Goal: Task Accomplishment & Management: Use online tool/utility

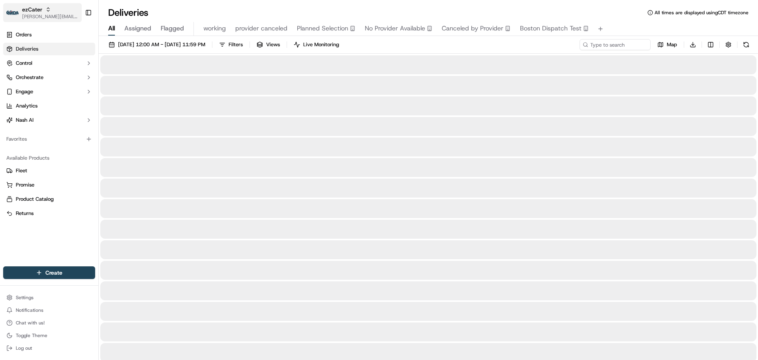
click at [26, 16] on span "[PERSON_NAME][EMAIL_ADDRESS][DOMAIN_NAME]" at bounding box center [50, 16] width 56 height 6
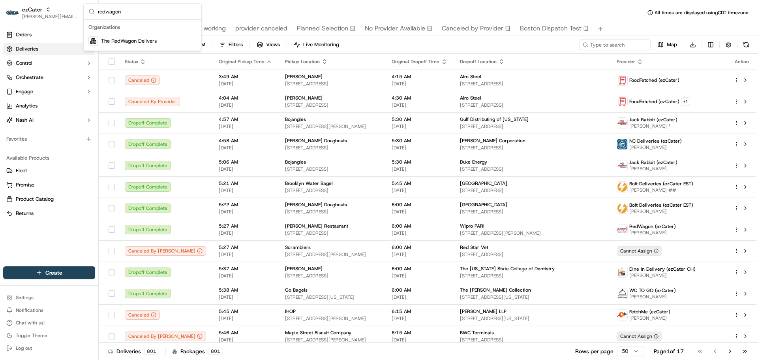
type input "redwagon"
click at [134, 42] on span "The RedWagon Delivers" at bounding box center [129, 41] width 56 height 7
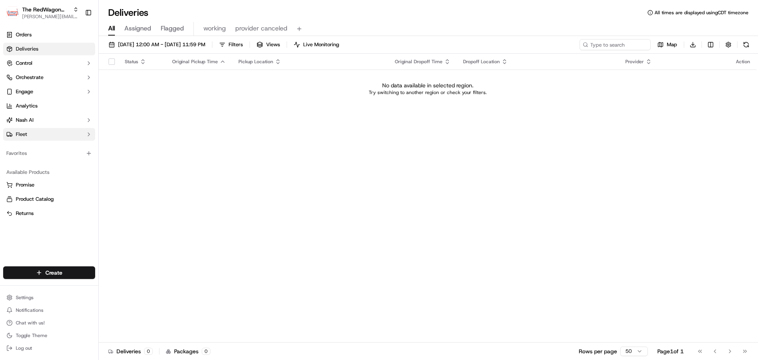
click at [30, 133] on button "Fleet" at bounding box center [49, 134] width 92 height 13
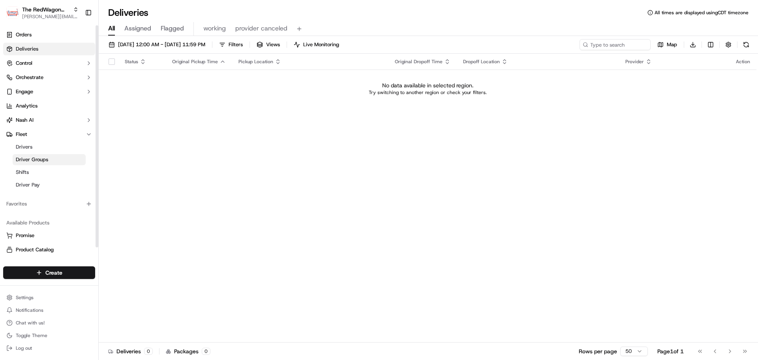
click at [49, 159] on link "Driver Groups" at bounding box center [49, 159] width 73 height 11
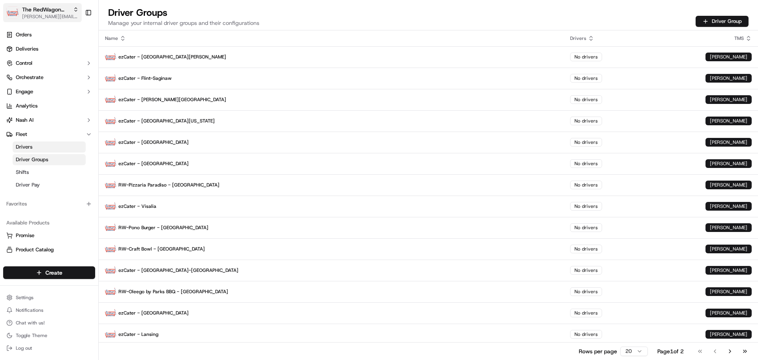
click at [26, 15] on span "[PERSON_NAME][EMAIL_ADDRESS][DOMAIN_NAME]" at bounding box center [50, 16] width 56 height 6
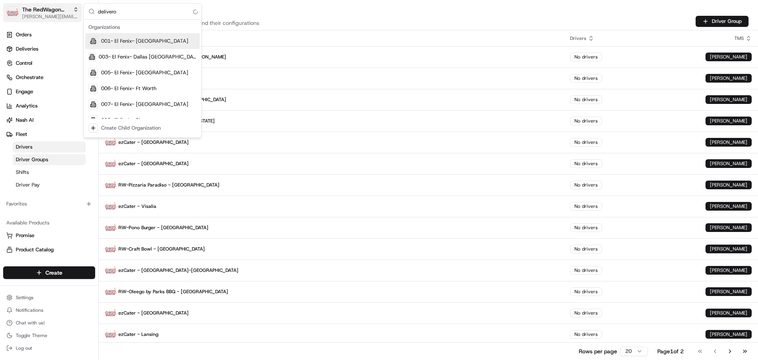
type input "deliverol"
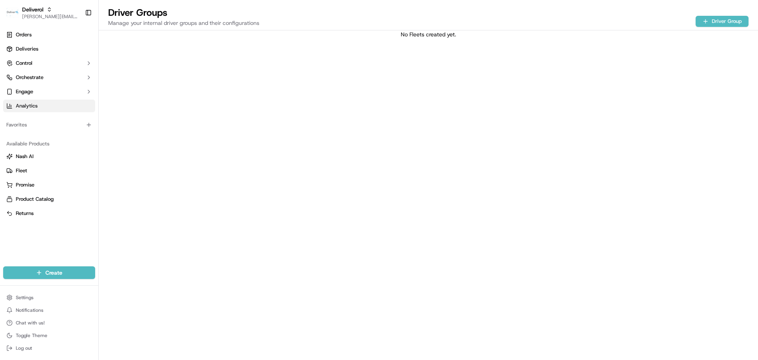
click at [42, 109] on link "Analytics" at bounding box center [49, 105] width 92 height 13
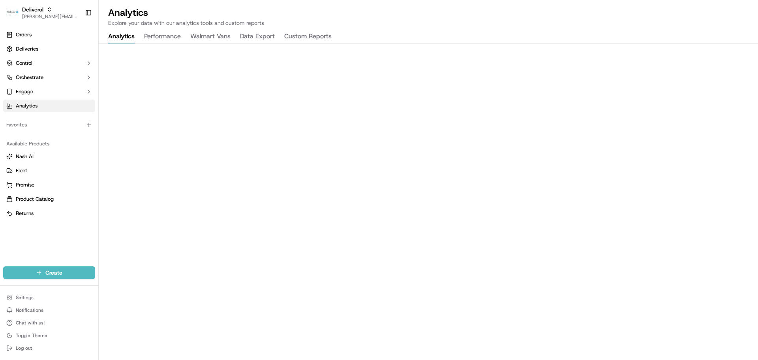
click at [211, 37] on button "Walmart Vans" at bounding box center [210, 36] width 40 height 13
click at [49, 16] on span "[PERSON_NAME][EMAIL_ADDRESS][DOMAIN_NAME]" at bounding box center [50, 16] width 56 height 6
type input "redwag"
click at [152, 42] on span "The RedWagon Delivers" at bounding box center [129, 41] width 56 height 7
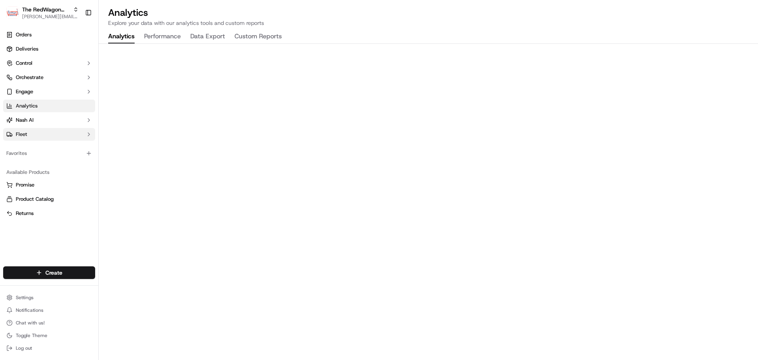
click at [47, 133] on button "Fleet" at bounding box center [49, 134] width 92 height 13
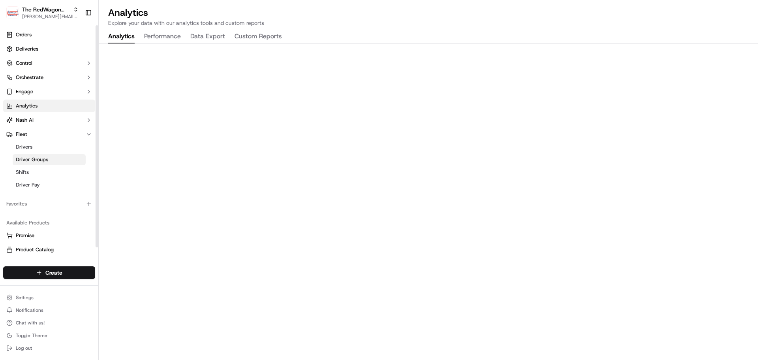
click at [47, 160] on span "Driver Groups" at bounding box center [32, 159] width 32 height 7
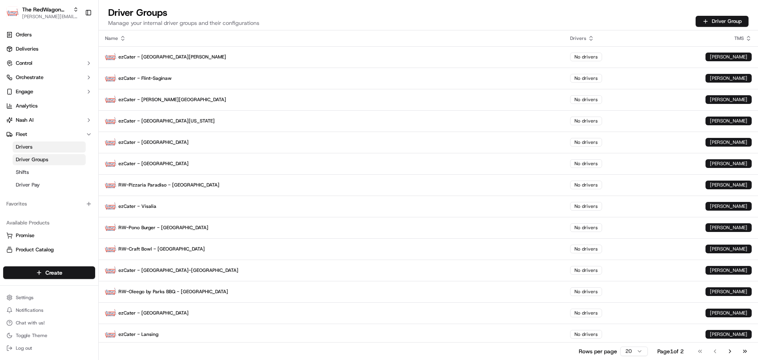
click at [436, 22] on div "Driver Groups Manage your internal driver groups and their configurations Drive…" at bounding box center [428, 18] width 659 height 24
click at [731, 348] on button "Go to next page" at bounding box center [729, 350] width 13 height 11
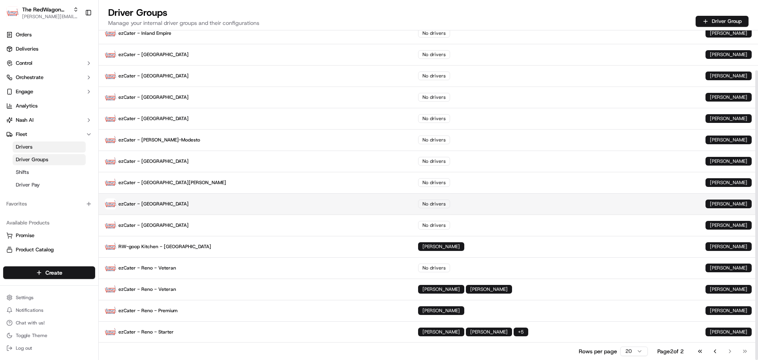
scroll to position [45, 0]
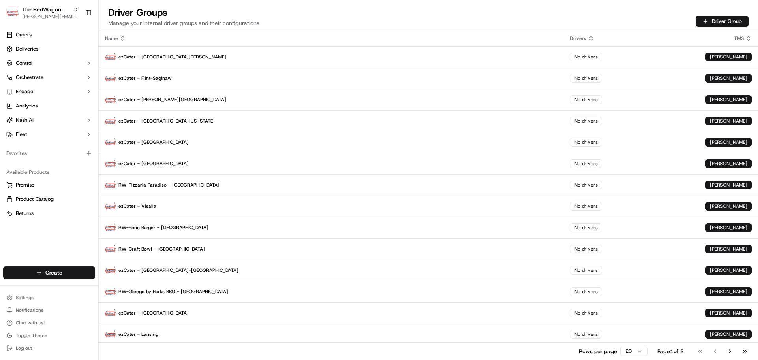
click at [123, 37] on icon at bounding box center [123, 38] width 6 height 6
click at [515, 17] on div "Driver Groups Manage your internal driver groups and their configurations Drive…" at bounding box center [428, 18] width 659 height 24
click at [634, 351] on html "The RedWagon Delivers jeff@usenash.com Toggle Sidebar Orders Deliveries Control…" at bounding box center [379, 180] width 758 height 360
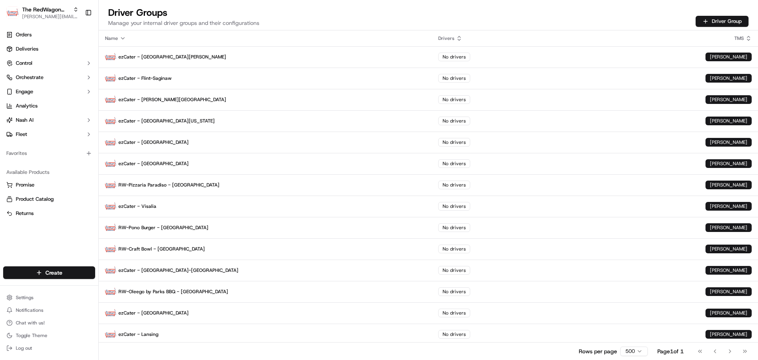
click at [362, 6] on div "Driver Groups Manage your internal driver groups and their configurations Drive…" at bounding box center [428, 15] width 659 height 30
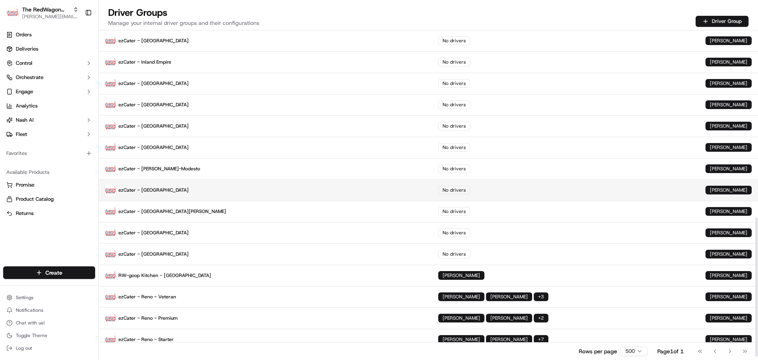
scroll to position [450, 0]
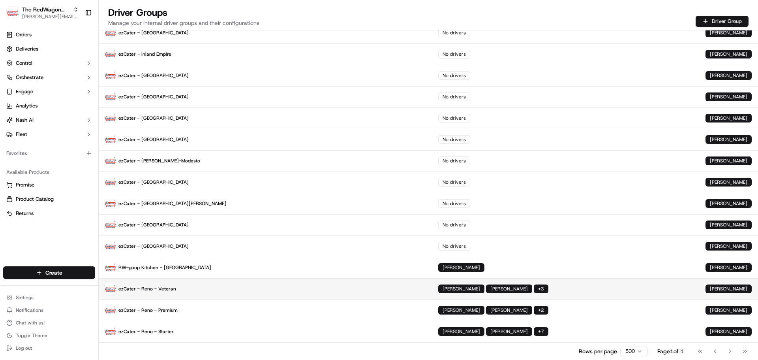
click at [198, 286] on p "ezCater - Reno - Veteran" at bounding box center [265, 288] width 321 height 11
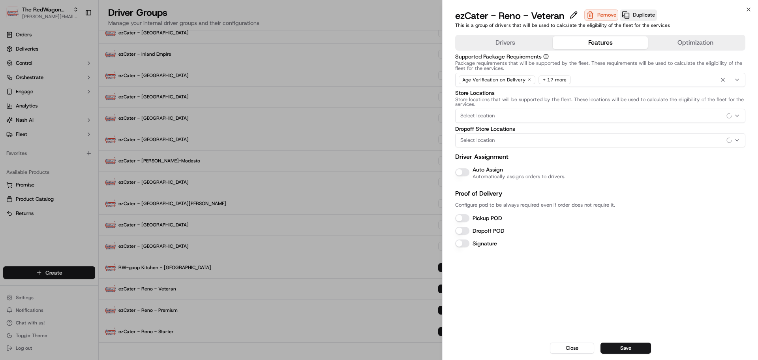
click at [593, 41] on button "Features" at bounding box center [600, 42] width 95 height 13
click at [551, 115] on div "Select location" at bounding box center [600, 115] width 286 height 7
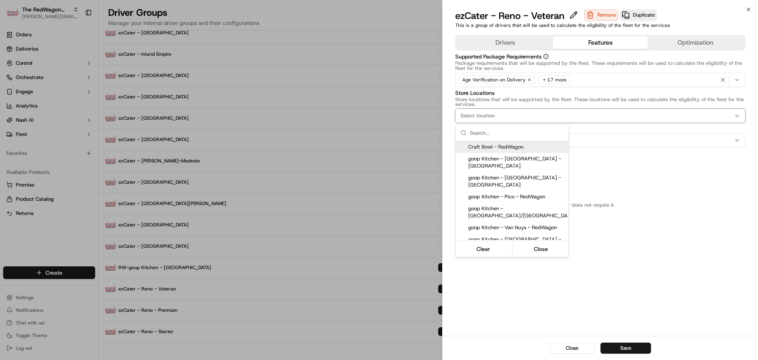
click at [551, 115] on div at bounding box center [379, 180] width 758 height 360
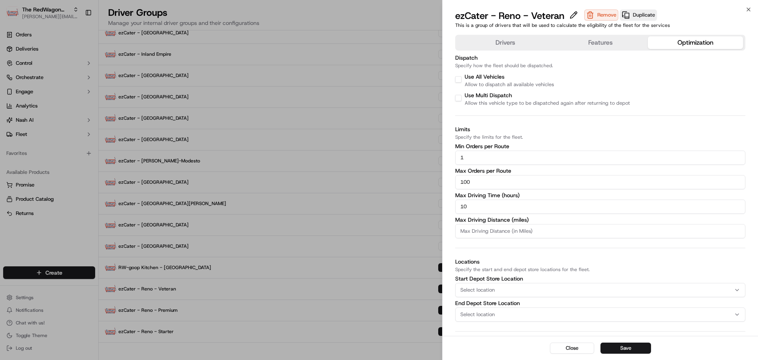
click at [671, 44] on button "Optimization" at bounding box center [695, 42] width 95 height 13
click at [510, 43] on button "Drivers" at bounding box center [505, 42] width 95 height 13
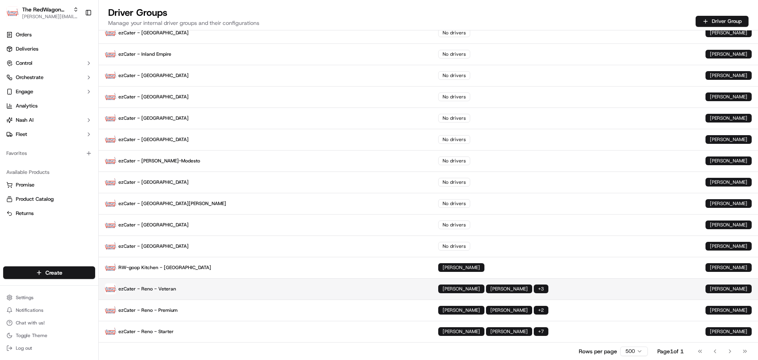
click at [328, 281] on td "ezCater - Reno - Veteran" at bounding box center [265, 288] width 333 height 21
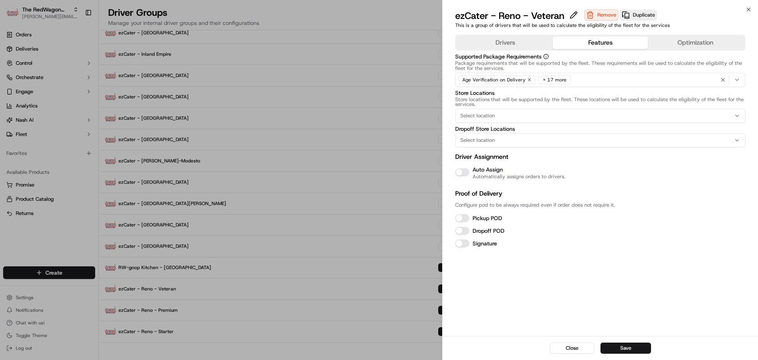
click at [570, 36] on button "Features" at bounding box center [600, 42] width 95 height 13
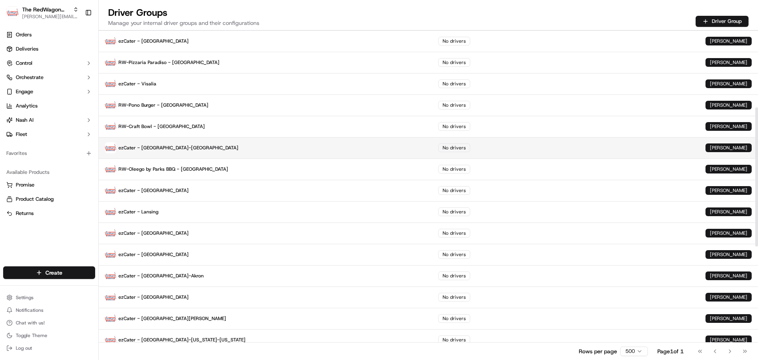
scroll to position [0, 0]
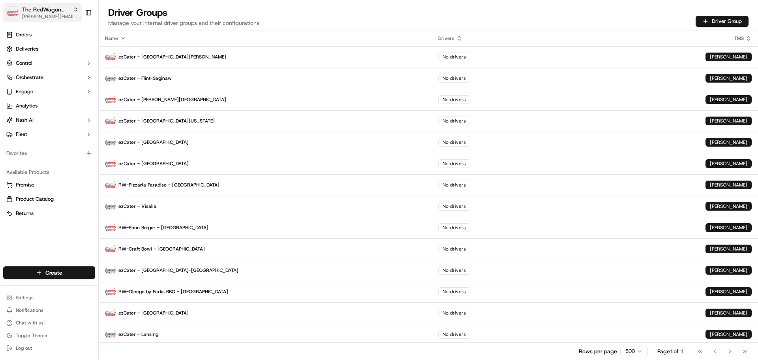
click at [55, 17] on span "[PERSON_NAME][EMAIL_ADDRESS][DOMAIN_NAME]" at bounding box center [50, 16] width 56 height 6
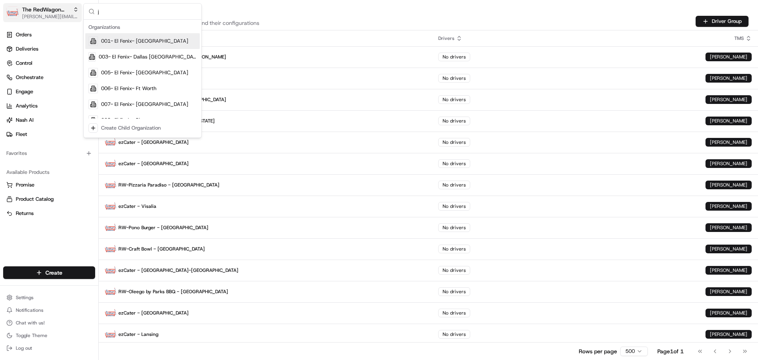
type input "jw"
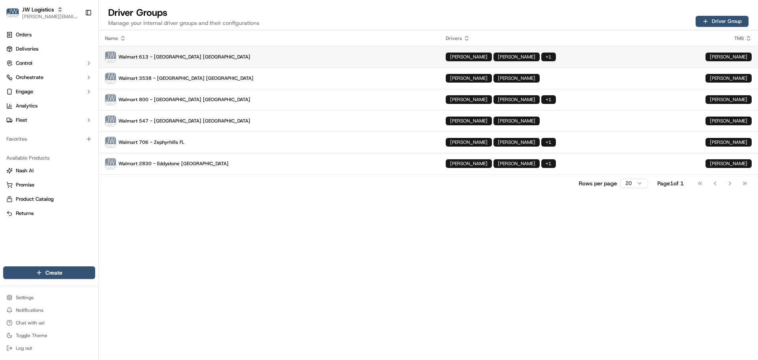
click at [341, 63] on td "Walmart 613 - Ormond Beach FL" at bounding box center [269, 56] width 341 height 21
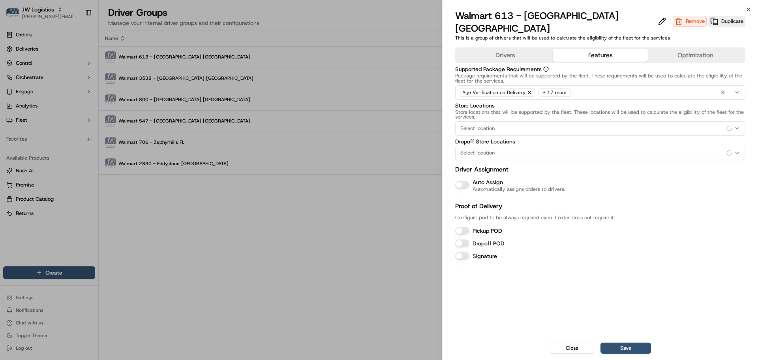
click at [577, 49] on button "Features" at bounding box center [600, 55] width 95 height 13
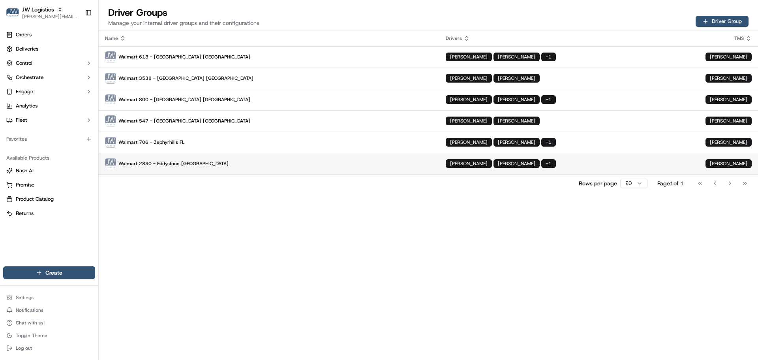
click at [273, 162] on p "Walmart 2830 - Eddystone PA" at bounding box center [269, 163] width 328 height 11
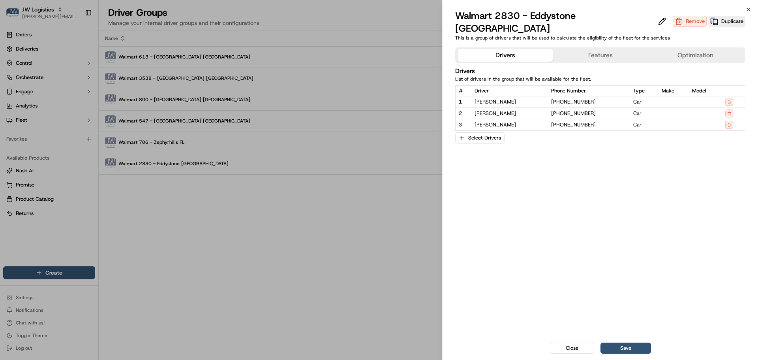
click at [591, 49] on button "Features" at bounding box center [600, 55] width 95 height 13
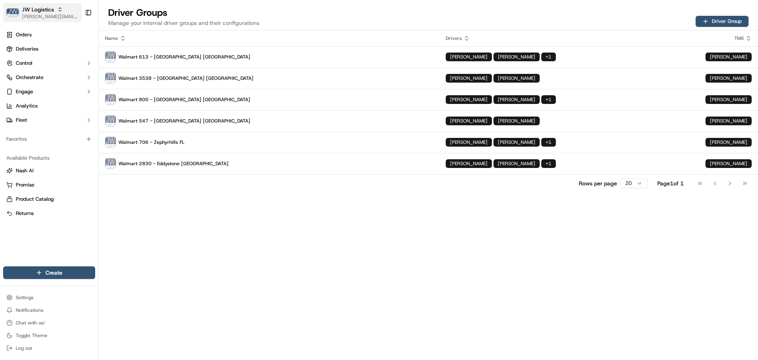
click at [33, 17] on span "[PERSON_NAME][EMAIL_ADDRESS][DOMAIN_NAME]" at bounding box center [50, 16] width 56 height 6
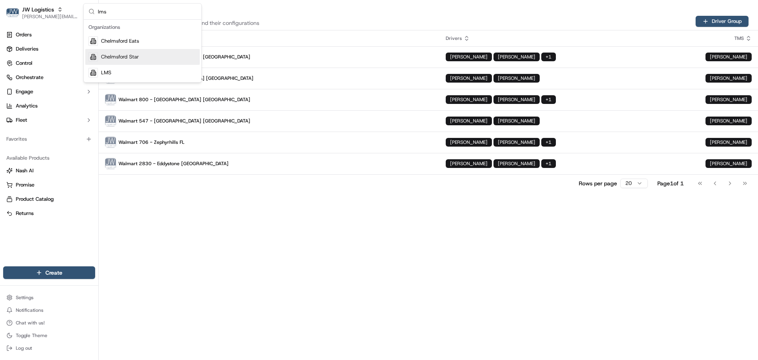
type input "lms"
click at [115, 68] on div "LMS" at bounding box center [142, 73] width 114 height 16
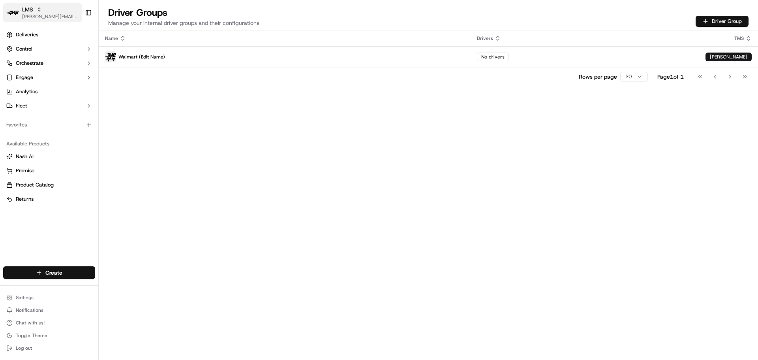
click at [34, 18] on span "[PERSON_NAME][EMAIL_ADDRESS][DOMAIN_NAME]" at bounding box center [50, 16] width 56 height 6
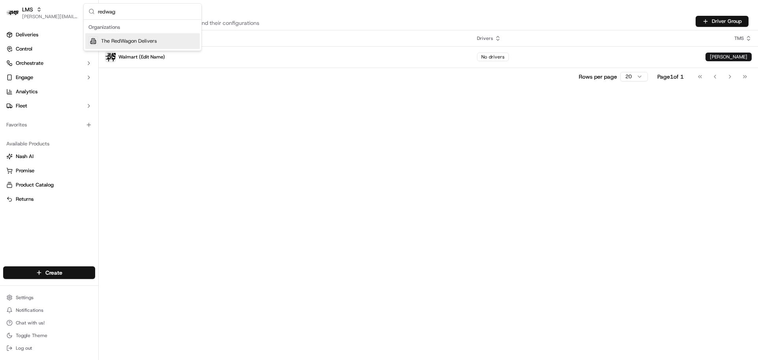
type input "redwag"
click at [116, 44] on span "The RedWagon Delivers" at bounding box center [129, 41] width 56 height 7
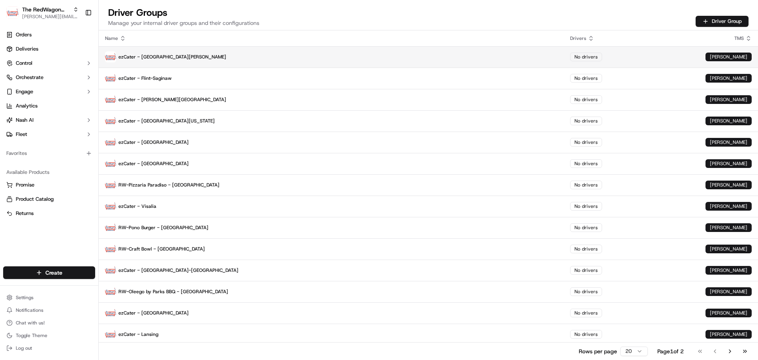
click at [184, 62] on p "ezCater - San Fernando Valley" at bounding box center [331, 56] width 452 height 11
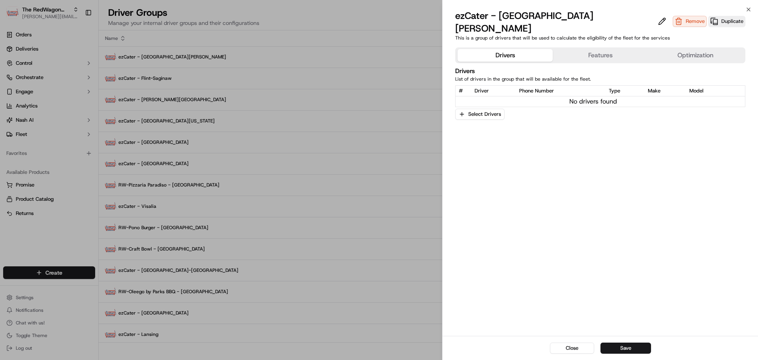
click at [574, 49] on button "Features" at bounding box center [600, 55] width 95 height 13
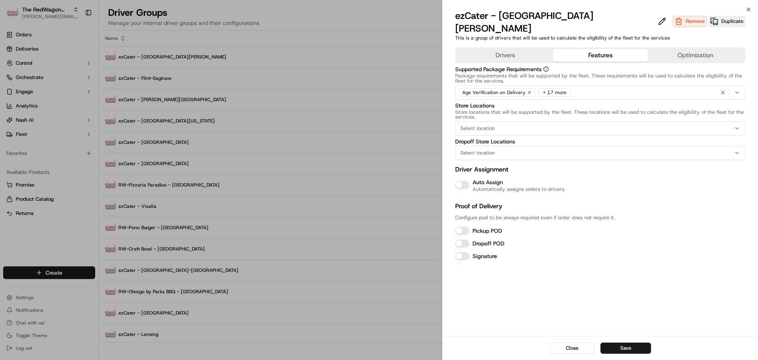
click at [464, 181] on button "Auto Assign" at bounding box center [462, 185] width 14 height 8
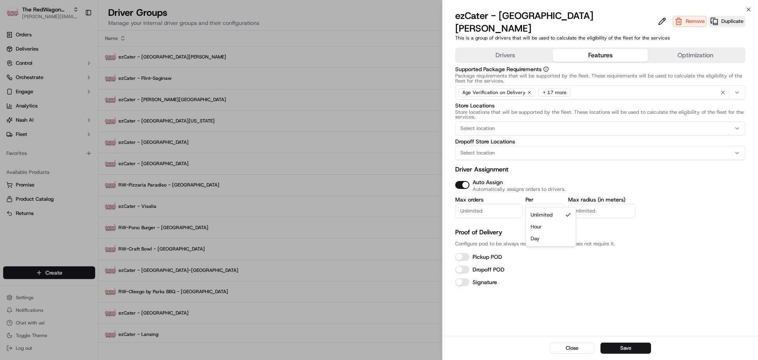
click at [538, 204] on button "Unlimited" at bounding box center [544, 211] width 39 height 14
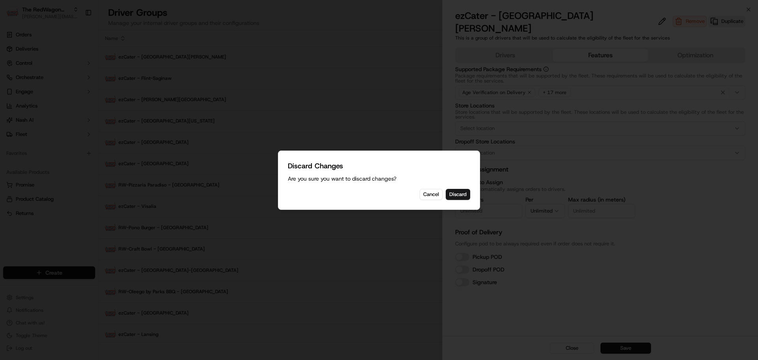
click at [40, 15] on body "The RedWagon Delivers jeff@usenash.com Toggle Sidebar Orders Deliveries Control…" at bounding box center [379, 180] width 758 height 360
click at [454, 193] on button "Discard" at bounding box center [458, 194] width 24 height 11
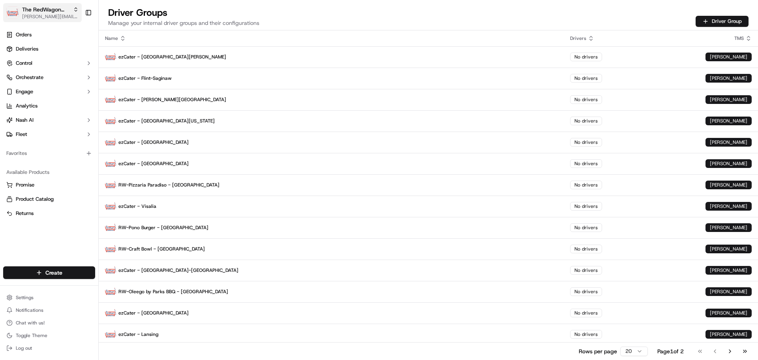
click at [44, 17] on span "[PERSON_NAME][EMAIL_ADDRESS][DOMAIN_NAME]" at bounding box center [50, 16] width 56 height 6
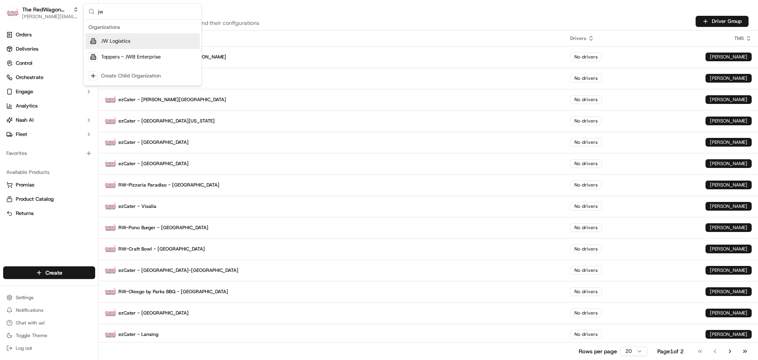
type input "jw"
click at [119, 47] on div "JW Logistics" at bounding box center [142, 41] width 114 height 16
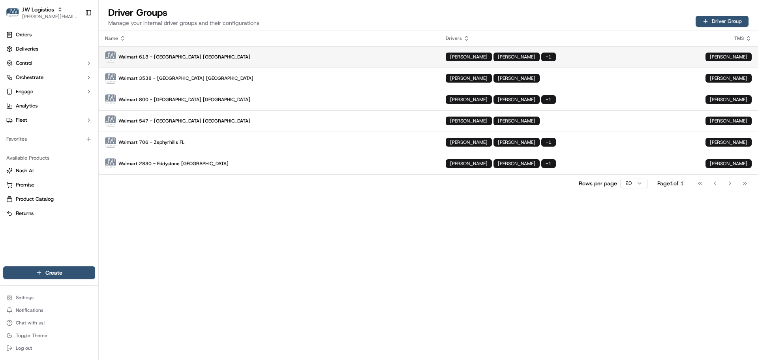
click at [209, 60] on p "Walmart 613 - Ormond Beach FL" at bounding box center [269, 56] width 328 height 11
click at [38, 15] on span "[PERSON_NAME][EMAIL_ADDRESS][DOMAIN_NAME]" at bounding box center [50, 16] width 56 height 6
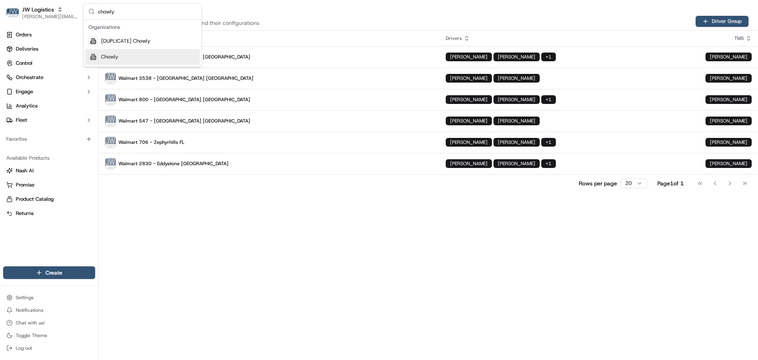
type input "chowly"
click at [118, 65] on div "Organizations [DUPLICATE] Chowly Chowly" at bounding box center [143, 43] width 118 height 47
click at [122, 57] on div "Chowly" at bounding box center [142, 57] width 114 height 16
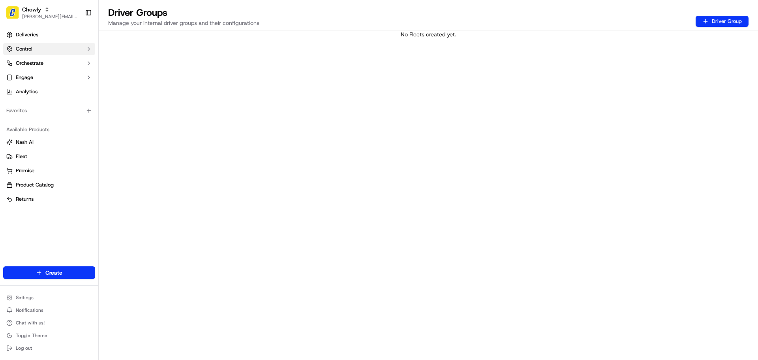
click at [26, 53] on button "Control" at bounding box center [49, 49] width 92 height 13
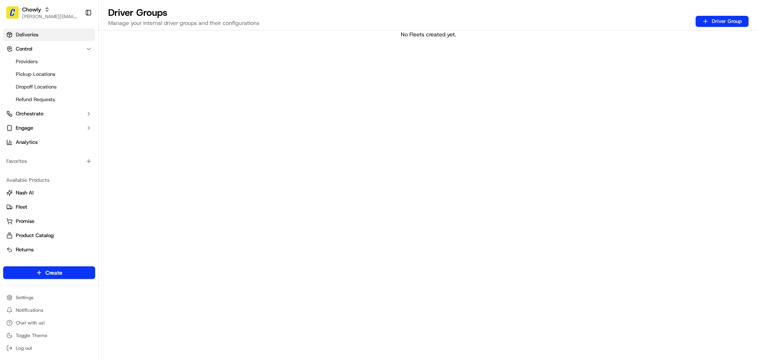
click at [30, 38] on link "Deliveries" at bounding box center [49, 34] width 92 height 13
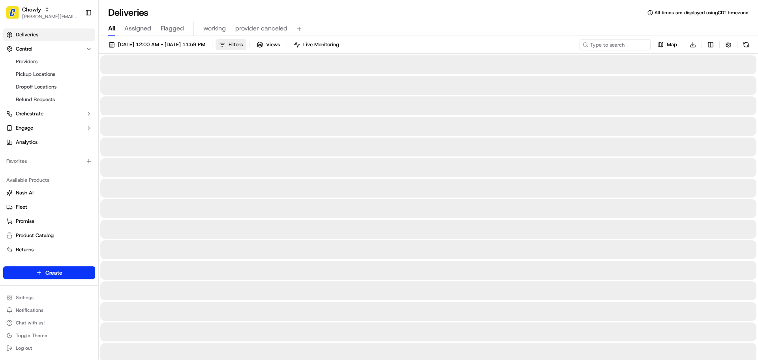
click at [246, 44] on button "Filters" at bounding box center [231, 44] width 31 height 11
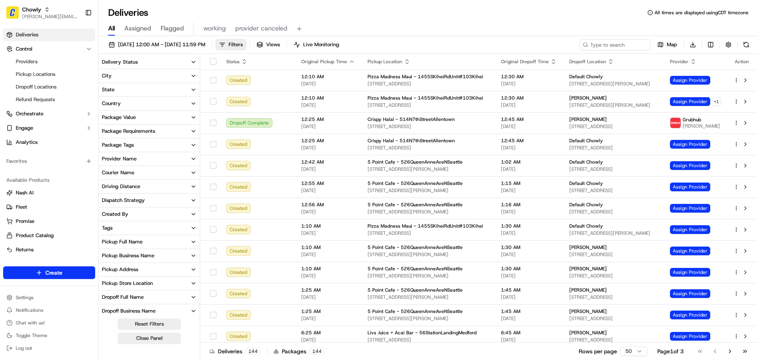
click at [121, 90] on button "State" at bounding box center [149, 89] width 101 height 13
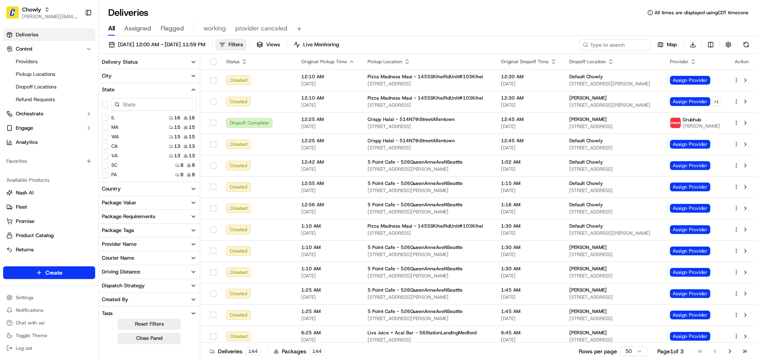
click at [129, 105] on input at bounding box center [153, 104] width 85 height 13
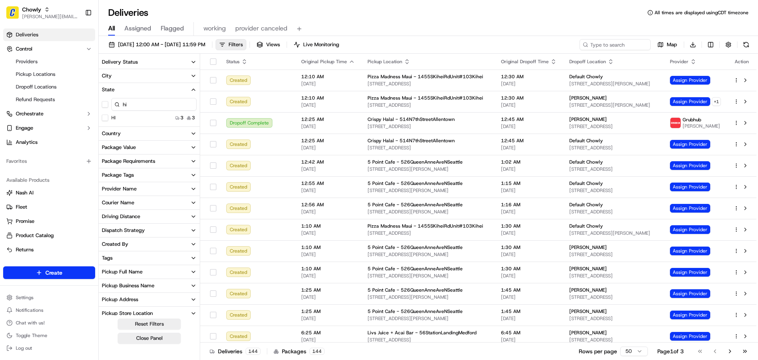
type input "hi"
click at [103, 118] on button "HI" at bounding box center [105, 117] width 6 height 6
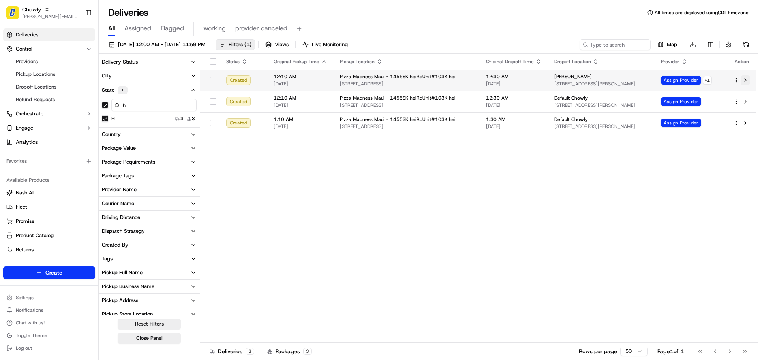
click at [746, 80] on button at bounding box center [745, 79] width 9 height 9
click at [27, 16] on span "[PERSON_NAME][EMAIL_ADDRESS][DOMAIN_NAME]" at bounding box center [50, 16] width 56 height 6
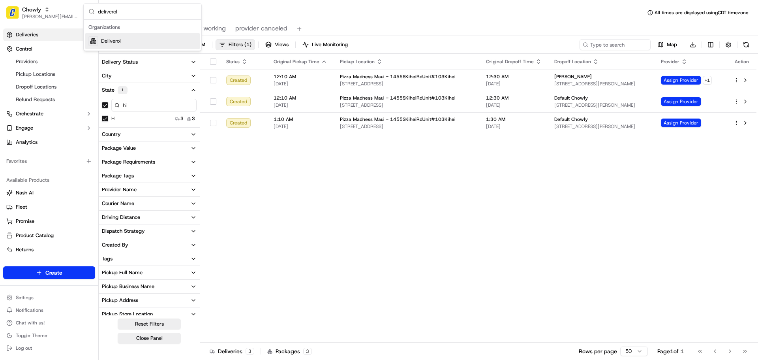
type input "deliverol"
click at [120, 43] on span "Deliverol" at bounding box center [111, 41] width 20 height 7
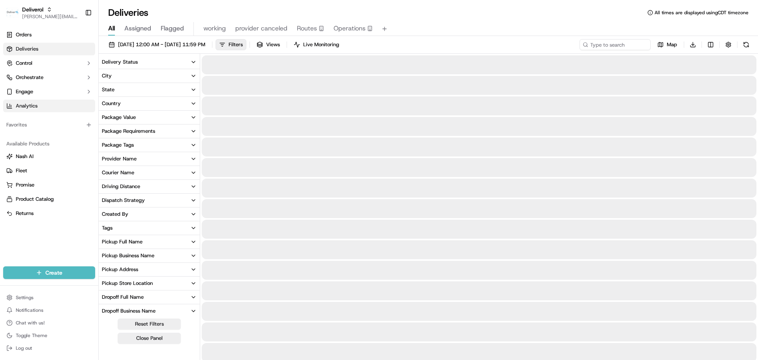
click at [32, 109] on span "Analytics" at bounding box center [27, 105] width 22 height 7
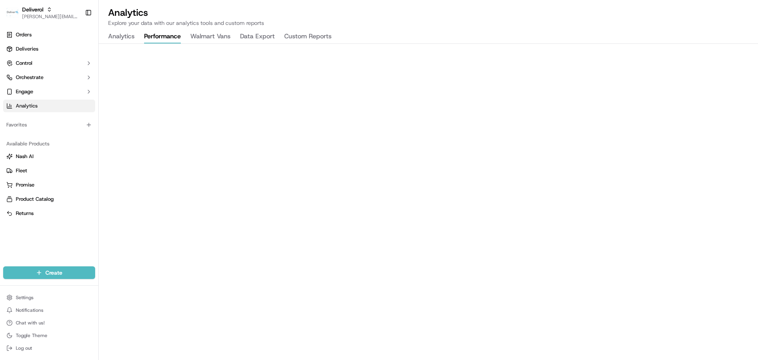
click at [161, 38] on button "Performance" at bounding box center [162, 36] width 37 height 13
click at [218, 39] on button "Walmart Vans" at bounding box center [210, 36] width 40 height 13
click at [163, 33] on button "Performance" at bounding box center [162, 36] width 37 height 13
click at [201, 40] on button "Walmart Vans" at bounding box center [210, 36] width 40 height 13
click at [151, 34] on button "Performance" at bounding box center [162, 36] width 37 height 13
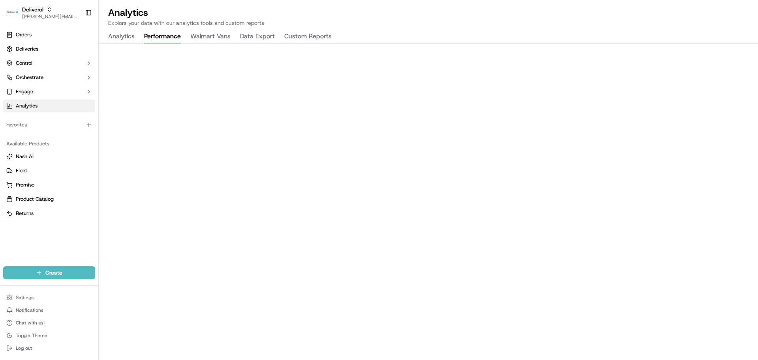
click at [208, 41] on button "Walmart Vans" at bounding box center [210, 36] width 40 height 13
click at [53, 20] on button "Deliverol jeff@usenash.com" at bounding box center [42, 12] width 79 height 19
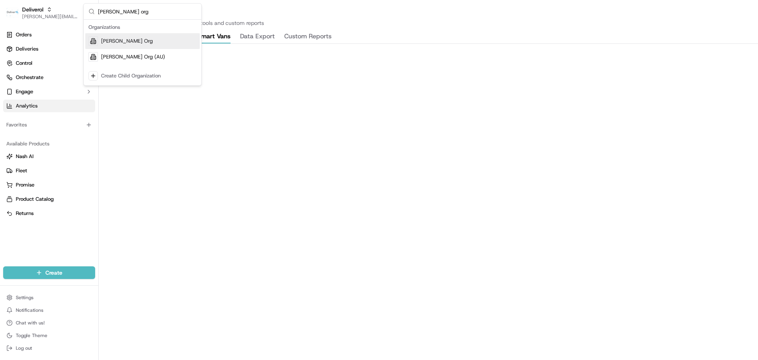
type input "nash org"
click at [123, 43] on span "[PERSON_NAME] Org" at bounding box center [127, 41] width 52 height 7
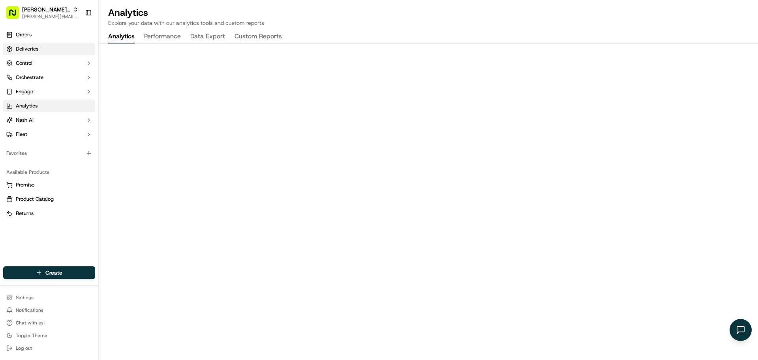
click at [37, 51] on span "Deliveries" at bounding box center [27, 48] width 23 height 7
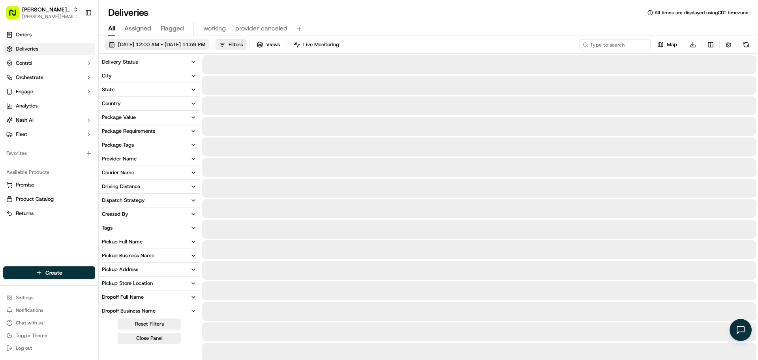
click at [197, 42] on span "Sep 19 2025 12:00 AM - Sep 19 2025 11:59 PM" at bounding box center [161, 44] width 87 height 7
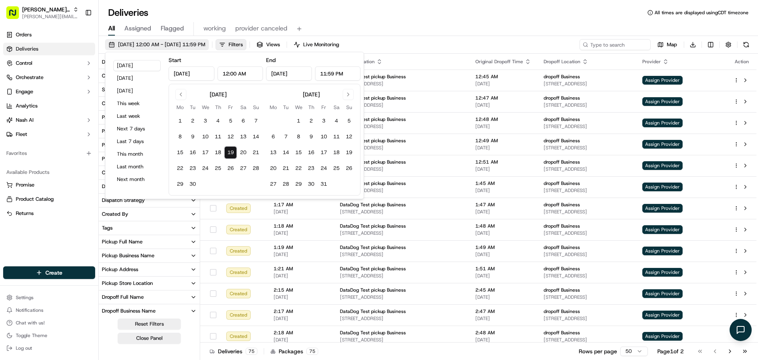
type input "Sep 19, 2025"
type input "12:00 AM"
type input "Sep 19, 2025"
type input "11:59 PM"
click at [179, 118] on button "1" at bounding box center [180, 120] width 13 height 13
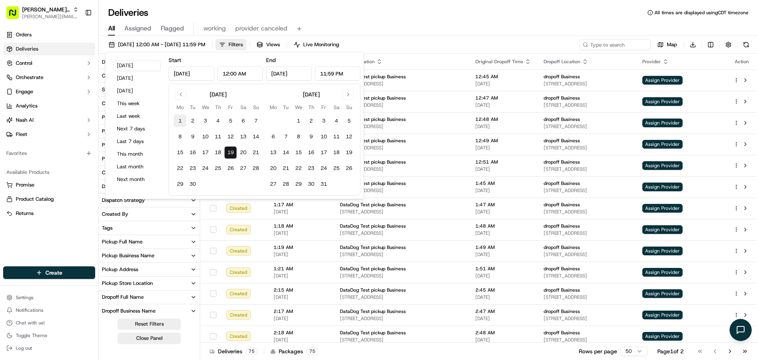
type input "Sep 1, 2025"
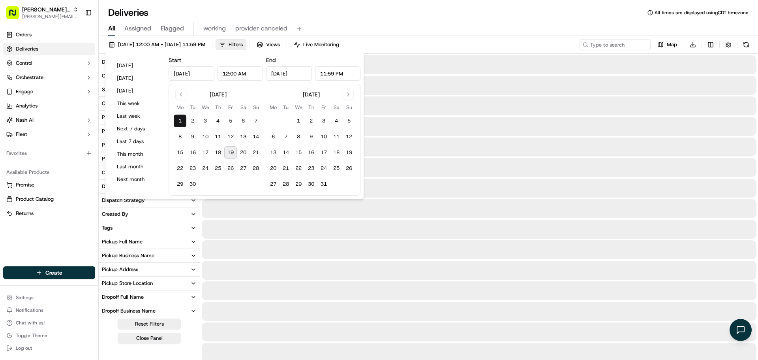
click at [230, 153] on button "19" at bounding box center [230, 152] width 13 height 13
type input "Sep 19, 2025"
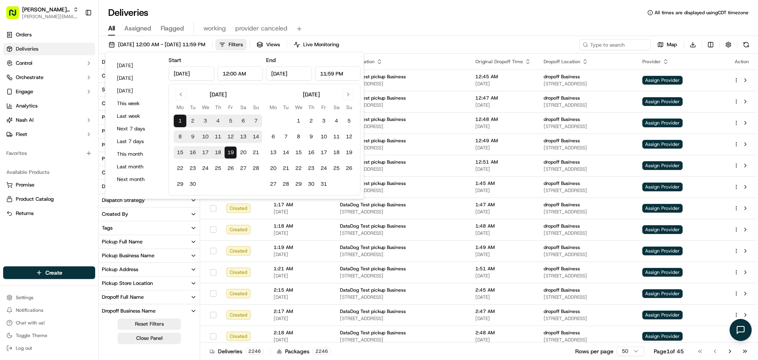
click at [389, 13] on div "Deliveries All times are displayed using CDT timezone" at bounding box center [428, 12] width 659 height 13
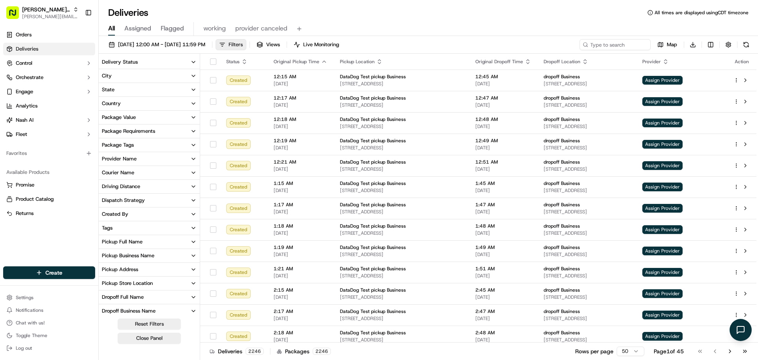
click at [243, 43] on span "Filters" at bounding box center [236, 44] width 14 height 7
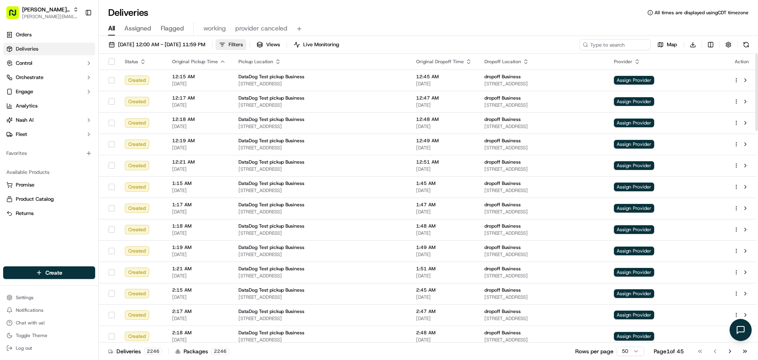
click at [243, 41] on span "Filters" at bounding box center [236, 44] width 14 height 7
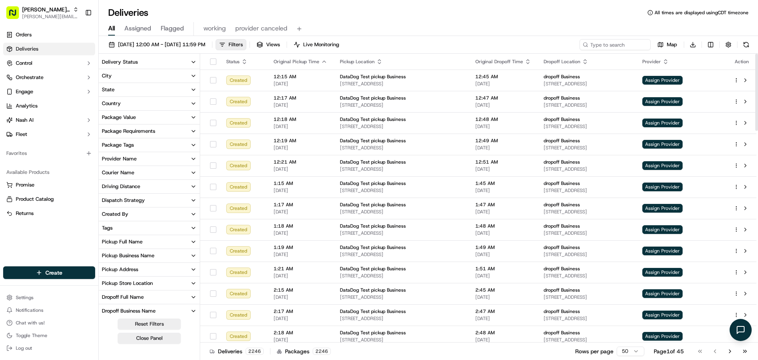
click at [134, 88] on button "State" at bounding box center [149, 89] width 101 height 13
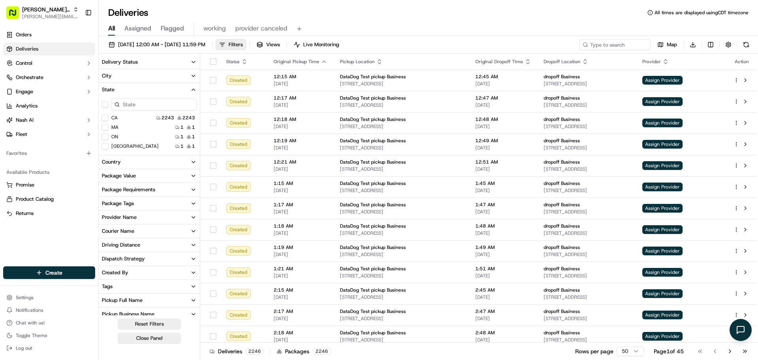
click at [131, 38] on div "Sep 1 2025 12:00 AM - Sep 19 2025 11:59 PM Filters Views Live Monitoring Map Do…" at bounding box center [428, 198] width 659 height 325
click at [131, 43] on span "Sep 1 2025 12:00 AM - Sep 19 2025 11:59 PM" at bounding box center [161, 44] width 87 height 7
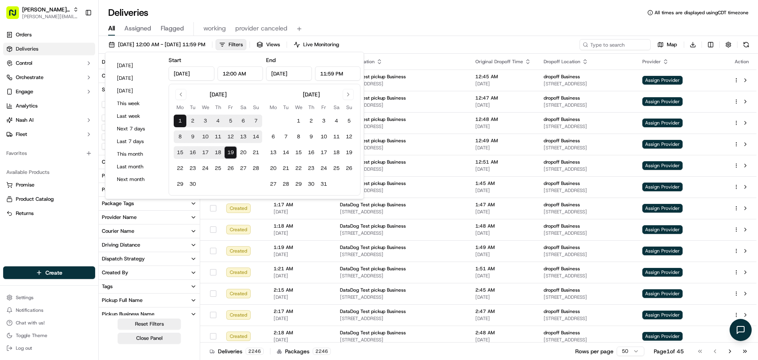
drag, startPoint x: 182, startPoint y: 73, endPoint x: 165, endPoint y: 73, distance: 17.8
click at [165, 73] on div "Today Yesterday Tomorrow This week Last week Next 7 days Last 7 days This month…" at bounding box center [234, 125] width 259 height 147
type input "Aug 1, 2025"
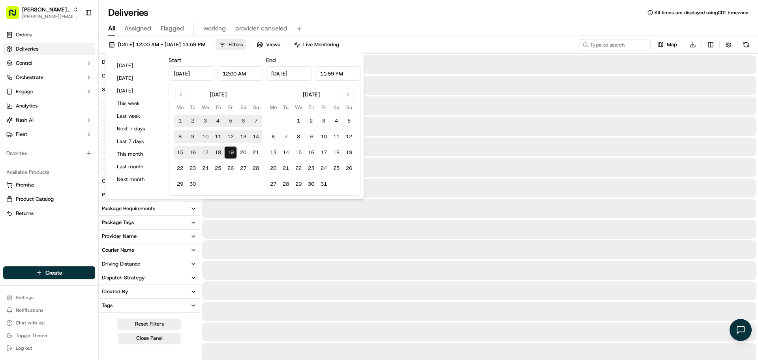
click at [362, 18] on div "Deliveries All times are displayed using CDT timezone" at bounding box center [428, 12] width 659 height 13
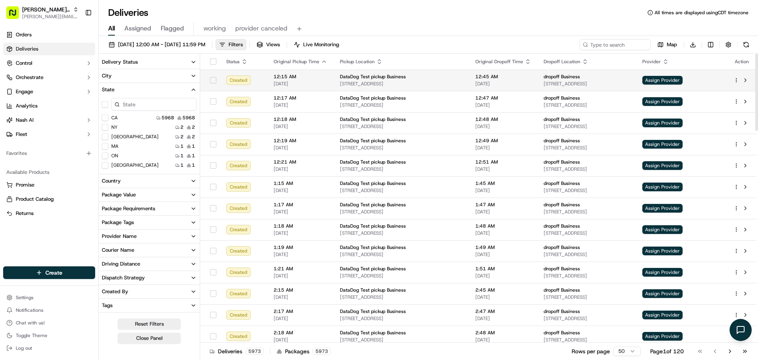
click at [736, 80] on html "Nash Org jeff@usenash.com Toggle Sidebar Orders Deliveries Control Orchestrate …" at bounding box center [379, 180] width 758 height 360
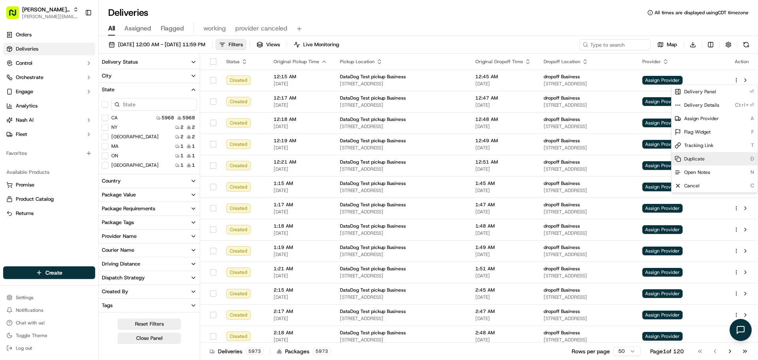
click at [703, 160] on span "Duplicate" at bounding box center [694, 159] width 21 height 6
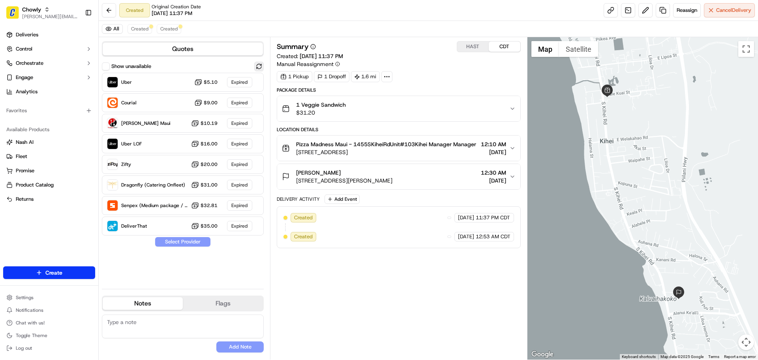
click at [259, 66] on button at bounding box center [258, 66] width 9 height 9
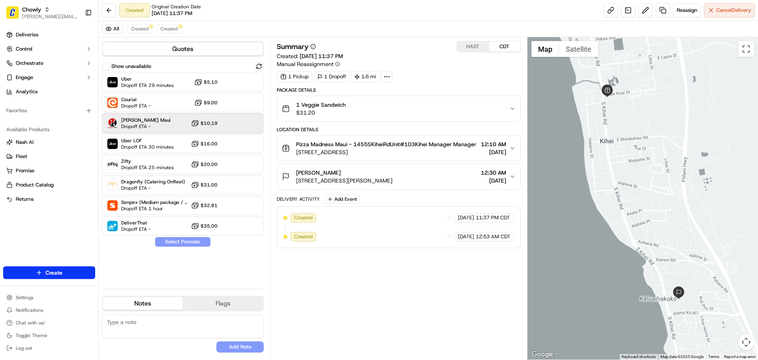
click at [179, 120] on div "[PERSON_NAME] Maui Dropoff ETA - $10.19" at bounding box center [183, 123] width 162 height 19
click at [181, 243] on button "Assign Provider" at bounding box center [183, 241] width 56 height 9
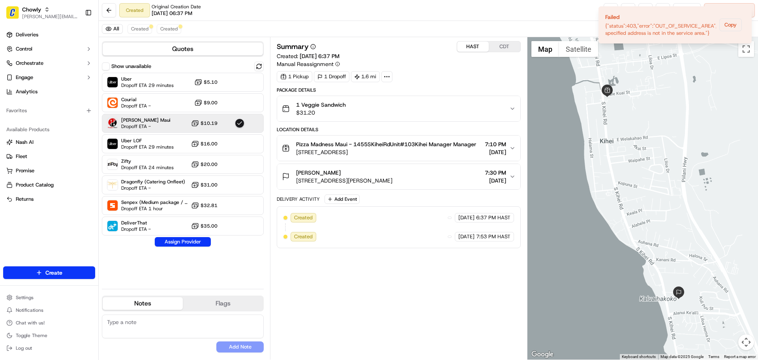
click at [479, 47] on button "HAST" at bounding box center [473, 46] width 32 height 10
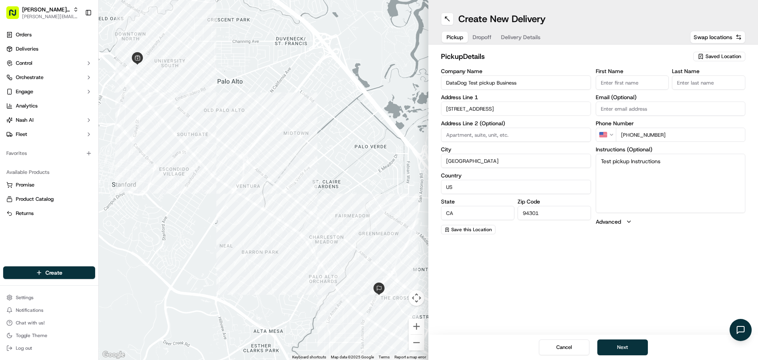
click at [486, 108] on input "185 University Ave" at bounding box center [516, 108] width 150 height 14
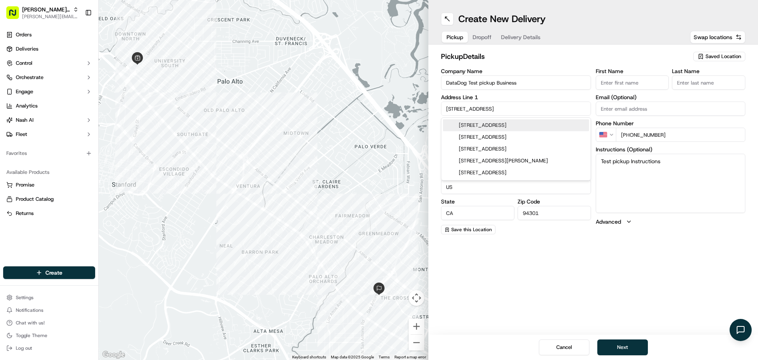
click at [486, 108] on input "185 University Ave" at bounding box center [516, 108] width 150 height 14
paste input "2218 E Williams Field Rd Suite 235, Gilbert, AZ 85295"
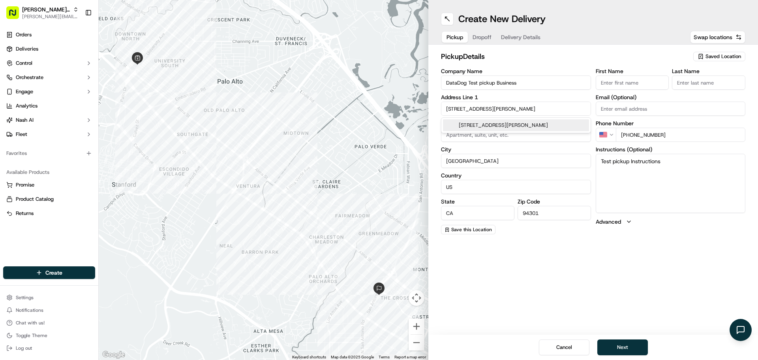
click at [482, 131] on div "2218 E Williams Field Rd suite 235, Gilbert, AZ 85295" at bounding box center [516, 125] width 146 height 12
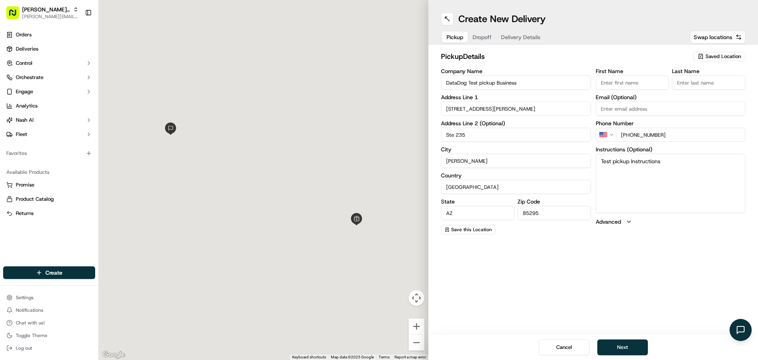
type input "[STREET_ADDRESS][PERSON_NAME]"
type input "Ste 235"
type input "Gilbert"
type input "United States"
type input "AZ"
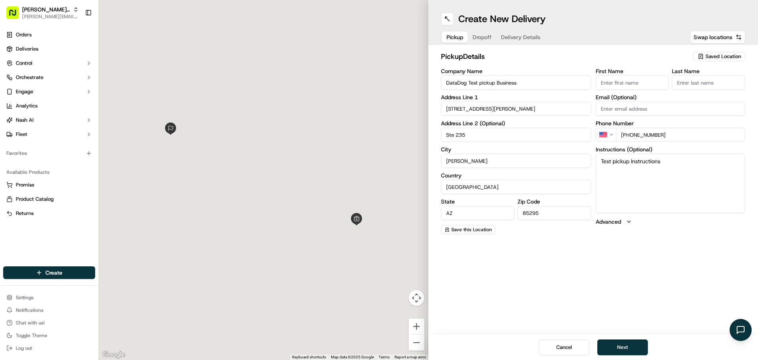
type input "85295"
type input "2218 East Williams Field Road"
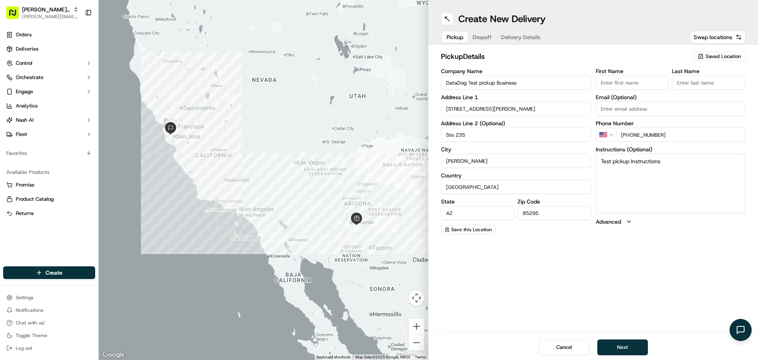
click at [485, 37] on span "Dropoff" at bounding box center [482, 37] width 19 height 8
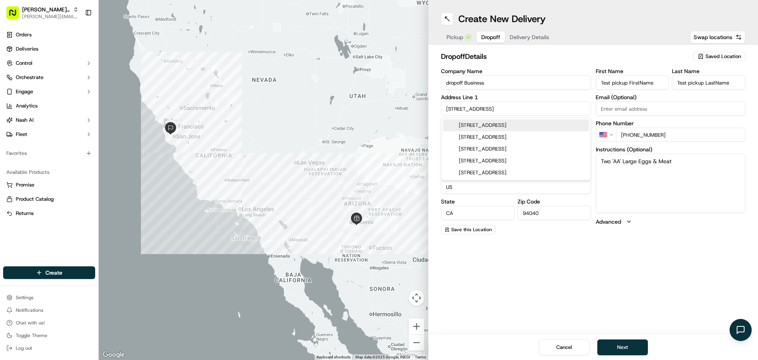
click at [480, 107] on input "401 San Antonio Rd" at bounding box center [516, 108] width 150 height 14
paste input "3000 E Ray Rd, Gilbert, AZ 85296"
click at [477, 133] on div "3000 E Ray Rd, Gilbert, AZ 85296" at bounding box center [516, 125] width 150 height 16
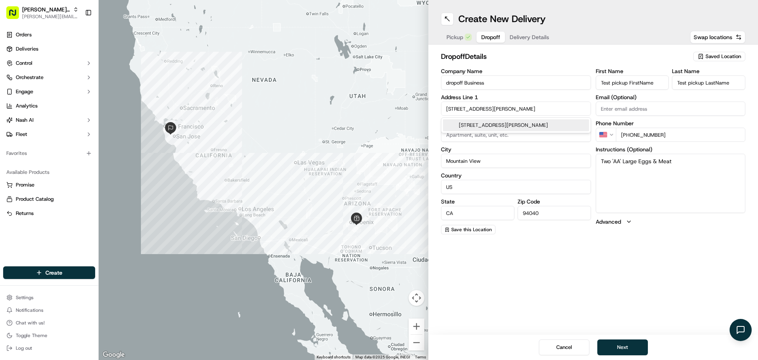
click at [475, 126] on div "3000 E Ray Rd, Gilbert, AZ 85296" at bounding box center [516, 125] width 146 height 12
type input "[STREET_ADDRESS][PERSON_NAME]"
type input "Gilbert"
type input "United States"
type input "AZ"
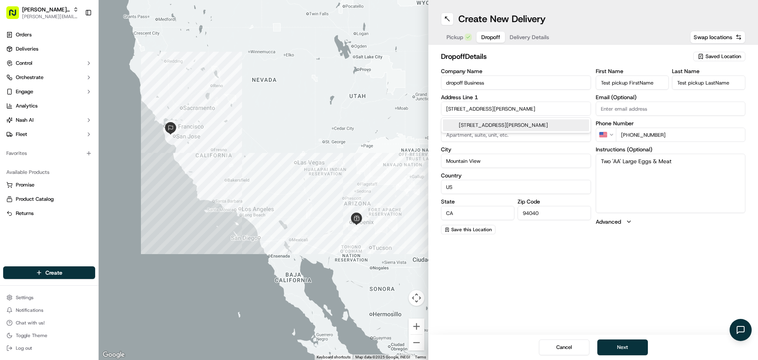
type input "85296"
type input "3000 East Ray Road"
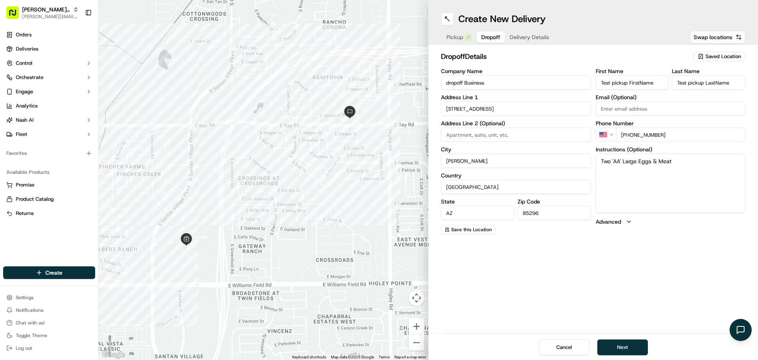
click at [566, 306] on div "Create New Delivery Pickup Dropoff Delivery Details Swap locations dropoff Deta…" at bounding box center [593, 180] width 330 height 360
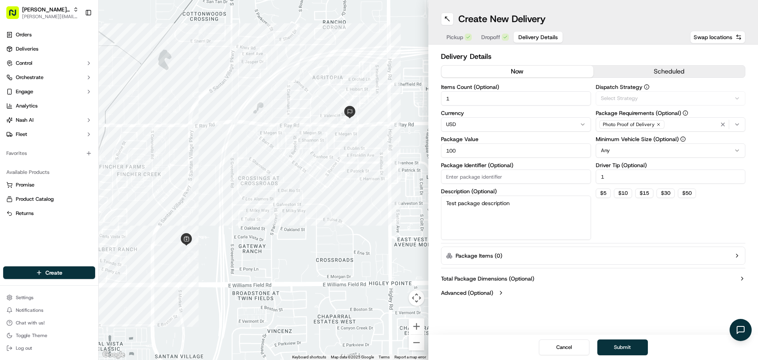
click at [517, 35] on button "Delivery Details" at bounding box center [538, 37] width 49 height 11
click at [623, 71] on button "scheduled" at bounding box center [669, 72] width 152 height 12
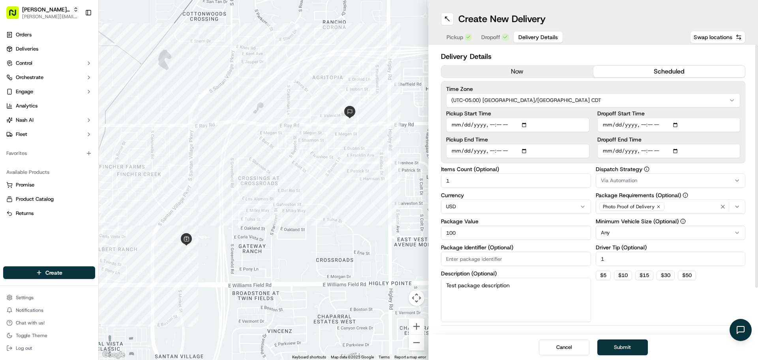
click at [525, 125] on input "Pickup Start Time" at bounding box center [517, 125] width 143 height 14
type input "2025-09-19T15:38"
click at [676, 152] on input "Dropoff End Time" at bounding box center [668, 151] width 143 height 14
type input "2025-09-19T16:00"
click at [696, 298] on div "Dispatch Strategy Via Automation Package Requirements (Optional) Photo Proof of…" at bounding box center [671, 244] width 150 height 156
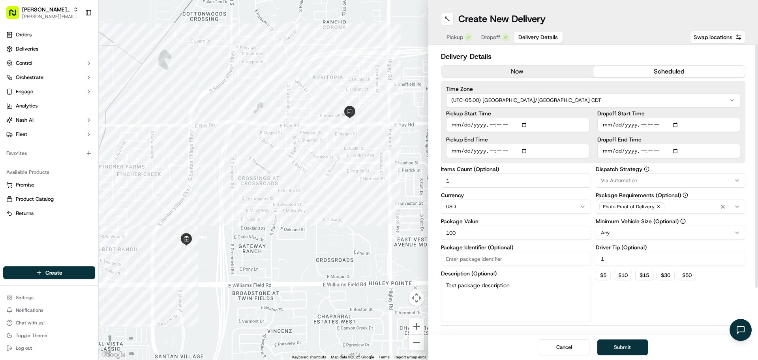
drag, startPoint x: 473, startPoint y: 231, endPoint x: 450, endPoint y: 234, distance: 23.1
click at [450, 234] on input "100" at bounding box center [516, 232] width 150 height 14
click at [657, 308] on div "Dispatch Strategy Via Automation Package Requirements (Optional) Photo Proof of…" at bounding box center [671, 244] width 150 height 156
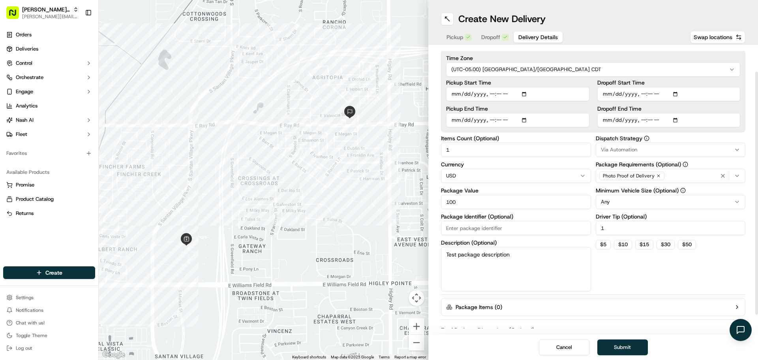
scroll to position [54, 0]
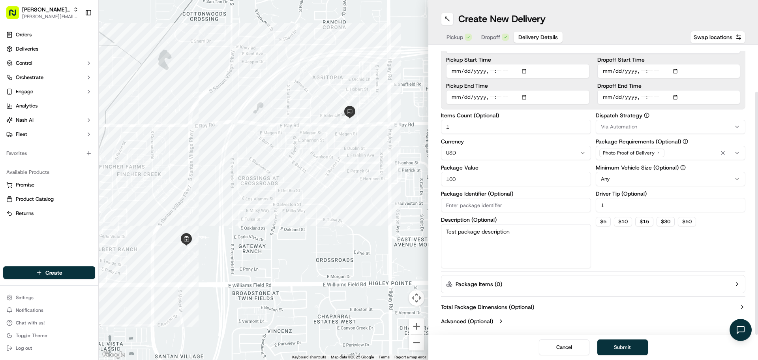
click at [495, 322] on button "Advanced (Optional)" at bounding box center [593, 321] width 304 height 8
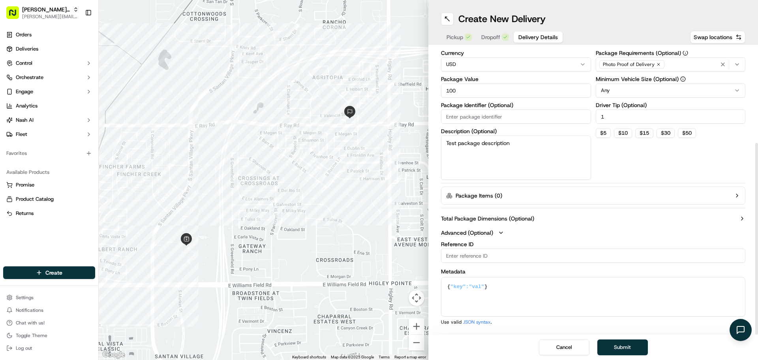
click at [497, 233] on button "Advanced (Optional)" at bounding box center [593, 233] width 304 height 8
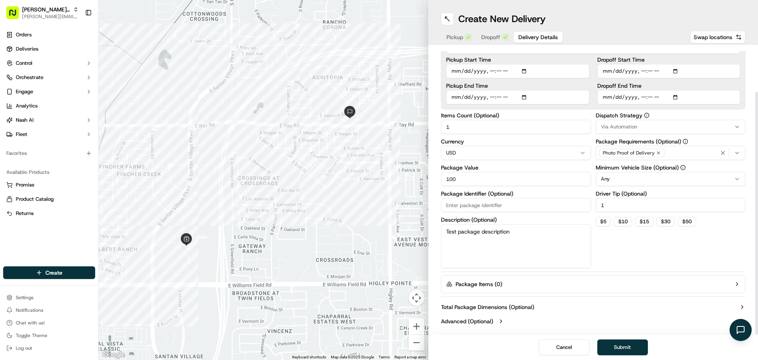
click at [508, 310] on label "Total Package Dimensions (Optional)" at bounding box center [487, 307] width 93 height 8
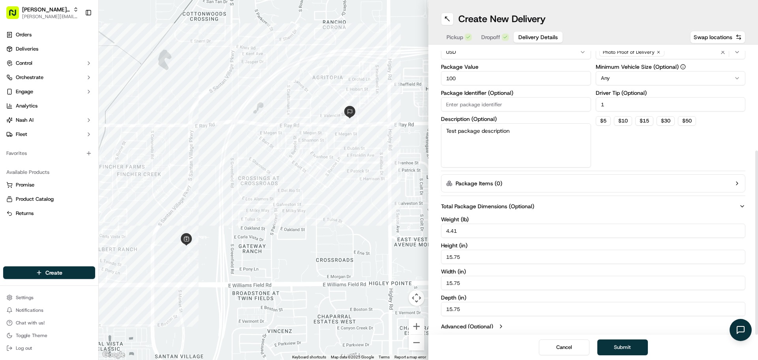
scroll to position [159, 0]
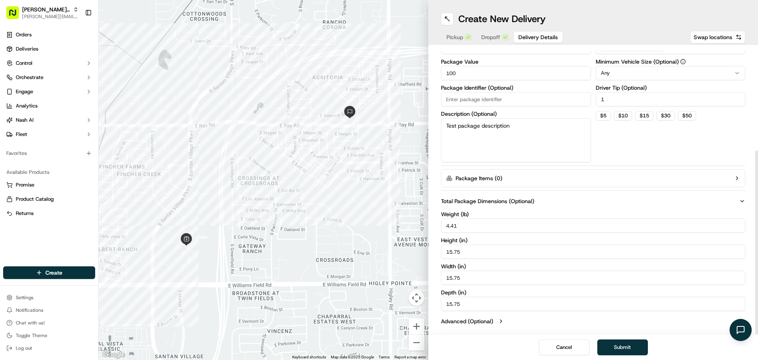
click at [497, 202] on label "Total Package Dimensions (Optional)" at bounding box center [487, 201] width 93 height 8
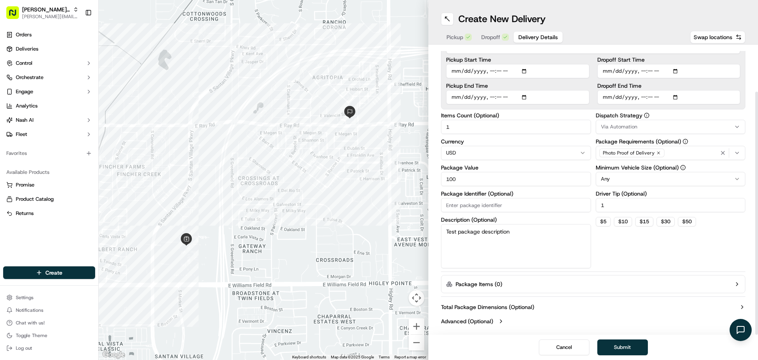
scroll to position [54, 0]
click at [496, 320] on button "Advanced (Optional)" at bounding box center [593, 321] width 304 height 8
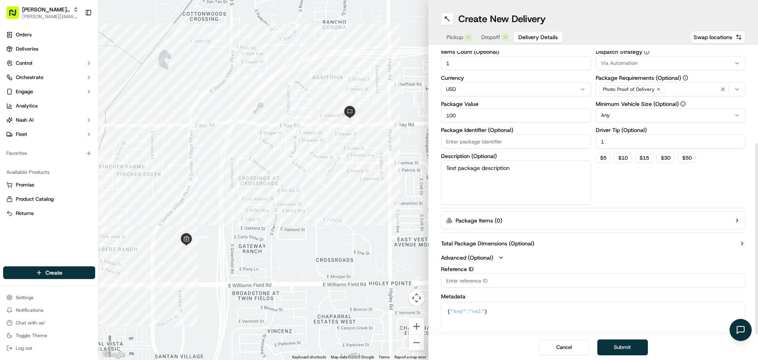
scroll to position [142, 0]
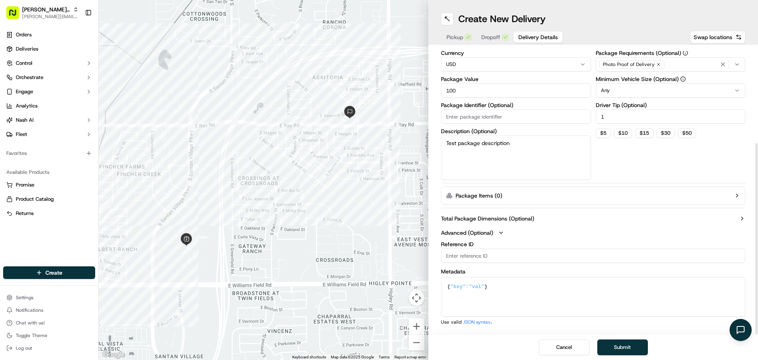
click at [499, 261] on input "Reference ID" at bounding box center [593, 255] width 304 height 14
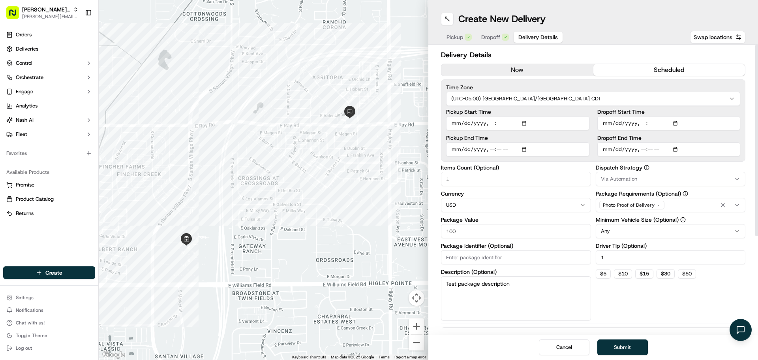
scroll to position [0, 0]
click at [621, 347] on button "Submit" at bounding box center [622, 347] width 51 height 16
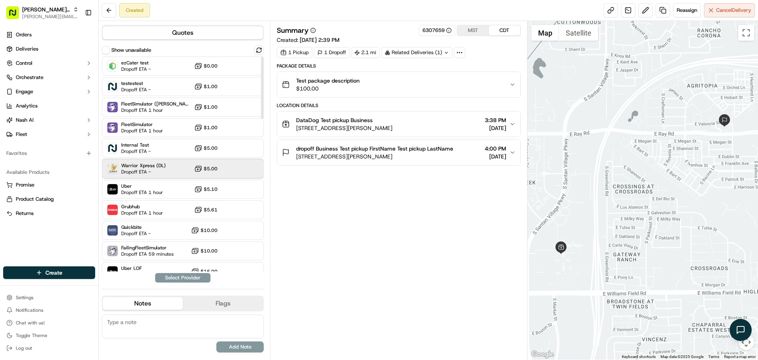
click at [160, 167] on span "Warrior Xpress (DL)" at bounding box center [143, 165] width 45 height 6
click at [148, 174] on span "Dropoff ETA -" at bounding box center [143, 172] width 45 height 6
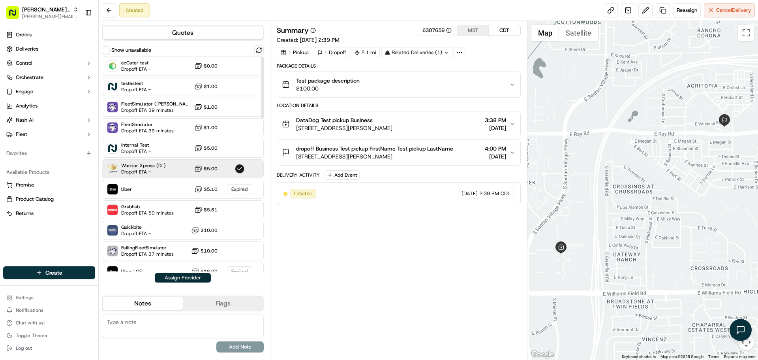
click at [183, 278] on button "Assign Provider" at bounding box center [183, 277] width 56 height 9
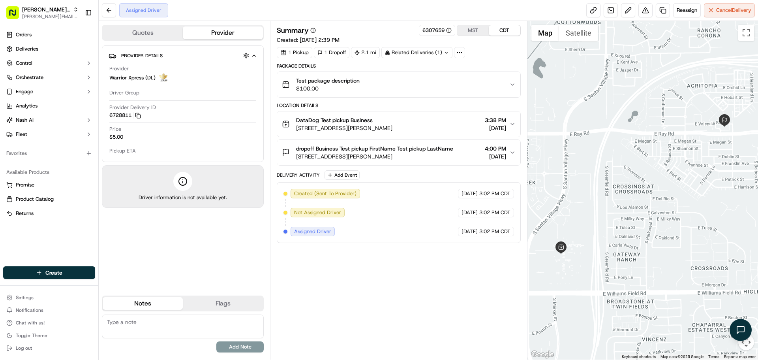
click at [387, 256] on div "Summary 6307659 MST CDT Created: Sep 19 2025 2:39 PM 1 Pickup 1 Dropoff 2.1 mi …" at bounding box center [399, 190] width 244 height 330
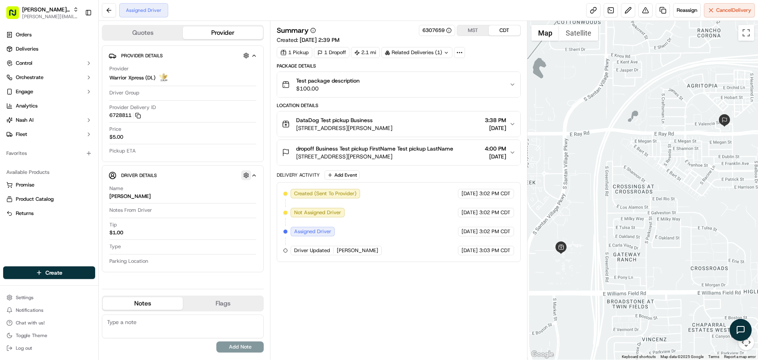
click at [248, 176] on button "button" at bounding box center [246, 175] width 10 height 10
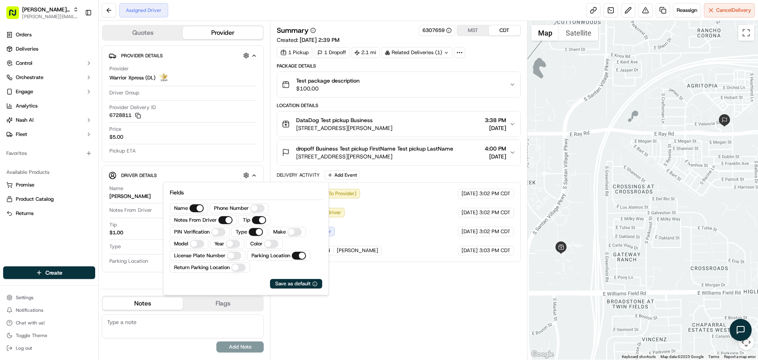
click at [252, 209] on Number "Phone Number" at bounding box center [257, 208] width 14 height 8
click at [366, 281] on div "Summary 6307659 MST CDT Created: Sep 19 2025 2:39 PM 1 Pickup 1 Dropoff 2.1 mi …" at bounding box center [399, 190] width 244 height 330
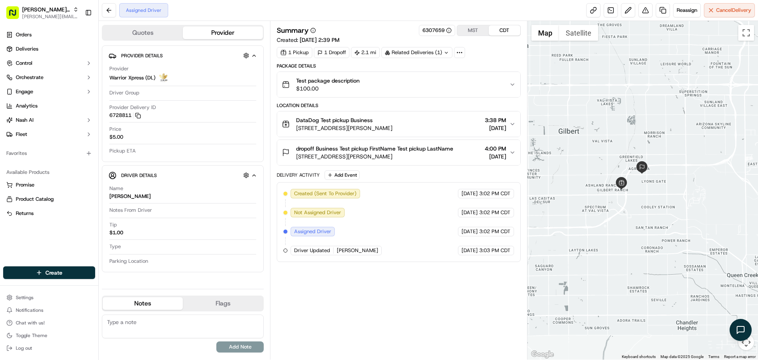
drag, startPoint x: 638, startPoint y: 238, endPoint x: 638, endPoint y: 201, distance: 36.7
click at [640, 204] on div at bounding box center [642, 190] width 231 height 338
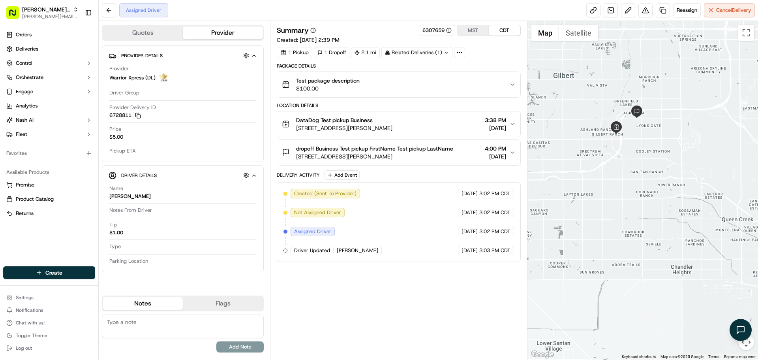
click at [639, 216] on div at bounding box center [642, 190] width 231 height 338
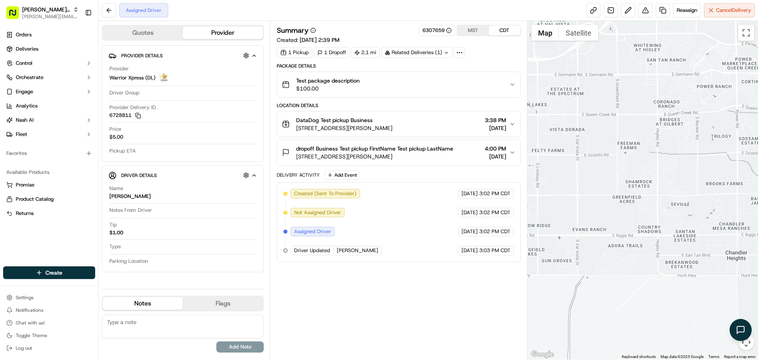
drag, startPoint x: 639, startPoint y: 134, endPoint x: 653, endPoint y: 268, distance: 134.9
click at [653, 269] on div at bounding box center [642, 190] width 231 height 338
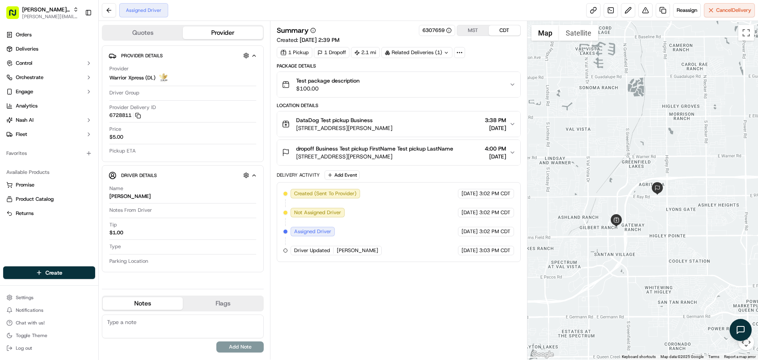
drag, startPoint x: 661, startPoint y: 208, endPoint x: 641, endPoint y: 226, distance: 26.9
click at [642, 225] on div at bounding box center [642, 190] width 231 height 338
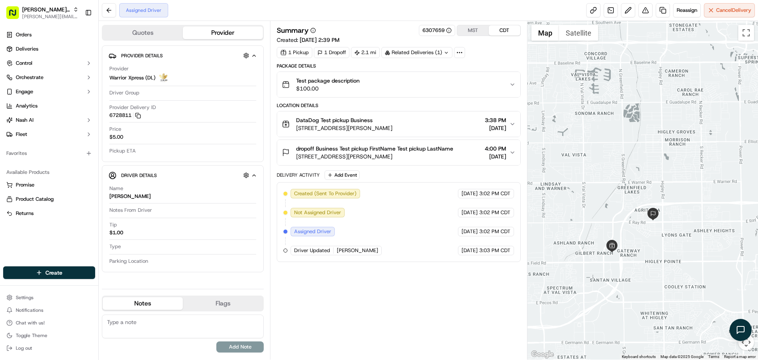
drag, startPoint x: 608, startPoint y: 187, endPoint x: 612, endPoint y: 210, distance: 23.6
click at [612, 210] on div at bounding box center [642, 190] width 231 height 338
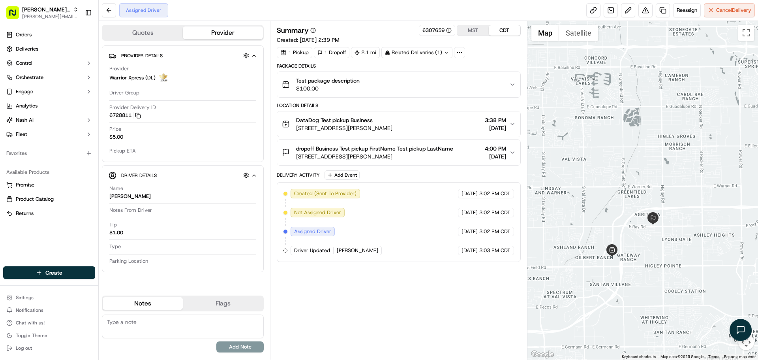
click at [606, 215] on div at bounding box center [642, 190] width 231 height 338
drag, startPoint x: 615, startPoint y: 236, endPoint x: 640, endPoint y: 251, distance: 28.7
click at [640, 251] on div at bounding box center [642, 190] width 231 height 338
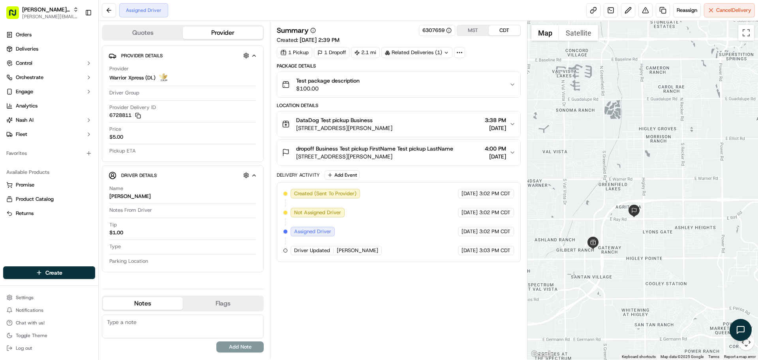
drag, startPoint x: 646, startPoint y: 257, endPoint x: 625, endPoint y: 251, distance: 21.9
click at [625, 251] on div at bounding box center [642, 190] width 231 height 338
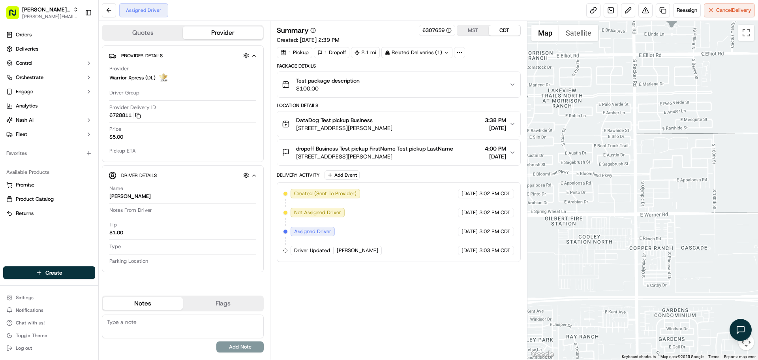
drag, startPoint x: 681, startPoint y: 178, endPoint x: 657, endPoint y: 211, distance: 41.5
click at [657, 211] on div at bounding box center [642, 190] width 231 height 338
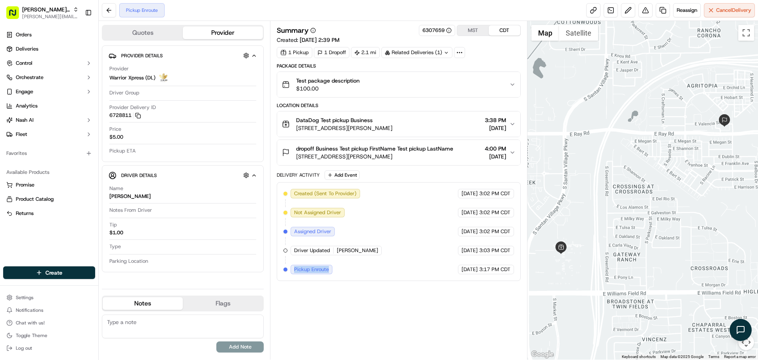
drag, startPoint x: 293, startPoint y: 271, endPoint x: 340, endPoint y: 271, distance: 47.0
click at [340, 271] on div "Created (Sent To Provider) Warrior Xpress (DL) [DATE] 3:02 PM CDT Not Assigned …" at bounding box center [398, 231] width 230 height 85
click at [346, 271] on div "Created (Sent To Provider) Warrior Xpress (DL) [DATE] 3:02 PM CDT Not Assigned …" at bounding box center [398, 231] width 230 height 85
click at [443, 301] on div "Summary 6307659 MST CDT Created: [DATE] 2:39 PM 1 Pickup 1 Dropoff 2.1 mi Relat…" at bounding box center [399, 190] width 244 height 330
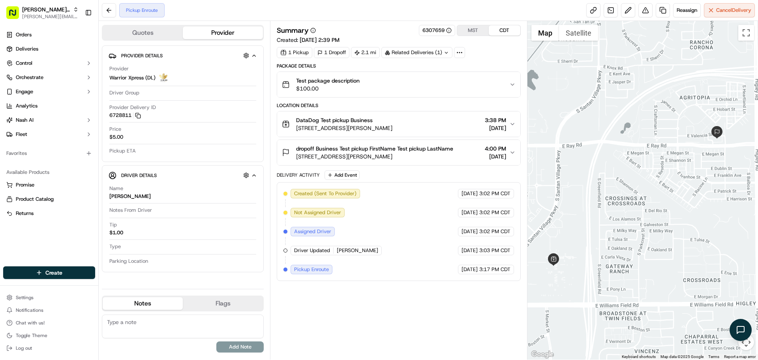
drag, startPoint x: 631, startPoint y: 231, endPoint x: 625, endPoint y: 239, distance: 9.9
click at [625, 239] on div at bounding box center [642, 190] width 231 height 338
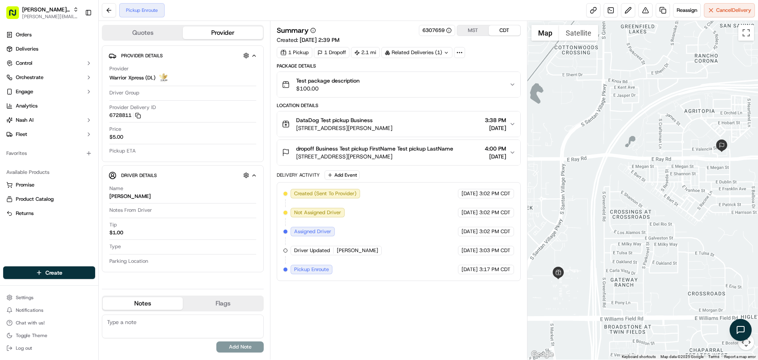
drag, startPoint x: 626, startPoint y: 229, endPoint x: 632, endPoint y: 243, distance: 15.2
click at [632, 243] on div at bounding box center [642, 190] width 231 height 338
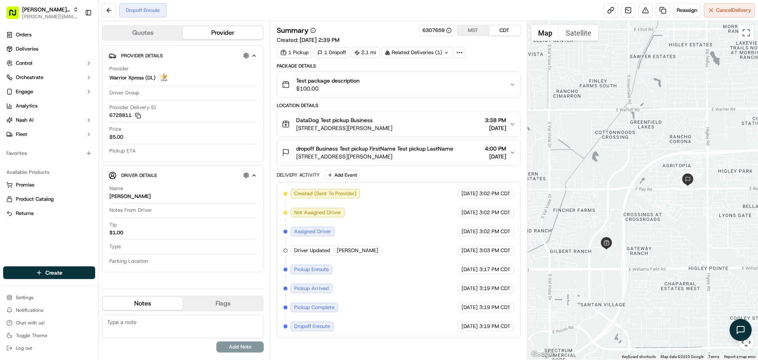
drag, startPoint x: 582, startPoint y: 241, endPoint x: 638, endPoint y: 241, distance: 56.9
click at [638, 241] on div at bounding box center [642, 190] width 231 height 338
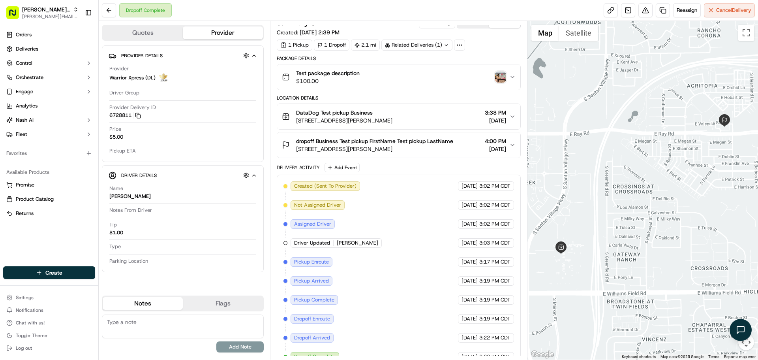
scroll to position [20, 0]
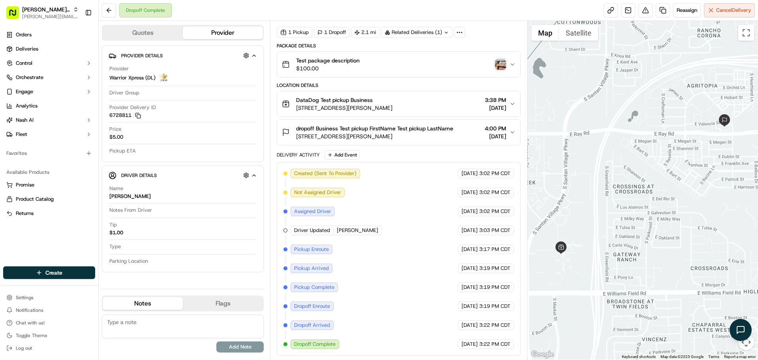
click at [499, 64] on img "button" at bounding box center [500, 64] width 11 height 11
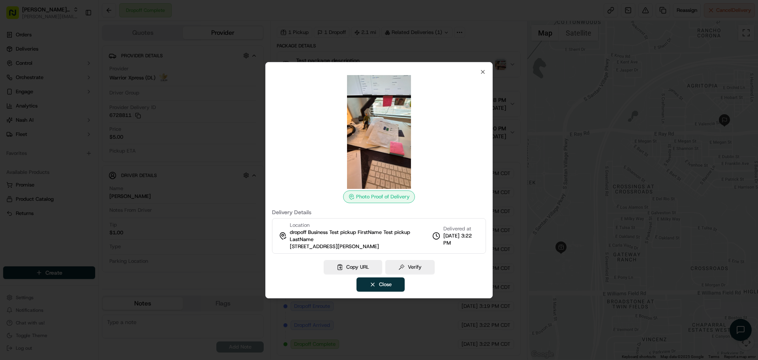
click at [388, 161] on img at bounding box center [379, 132] width 114 height 114
click at [411, 265] on button "Verify" at bounding box center [409, 267] width 49 height 14
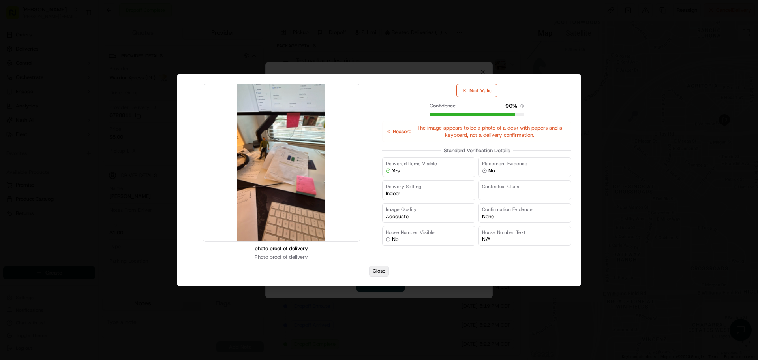
click at [382, 272] on button "Close" at bounding box center [379, 270] width 20 height 11
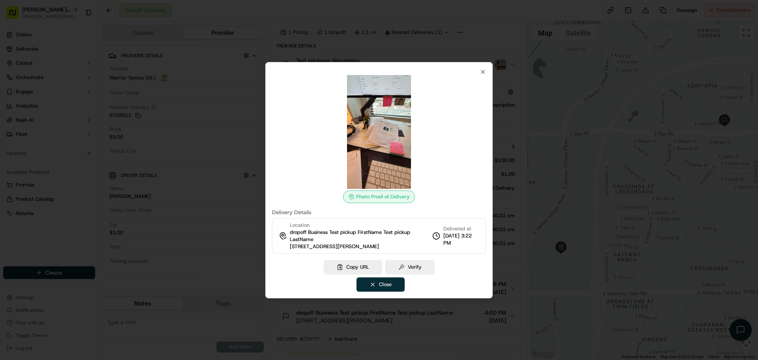
click at [387, 281] on button "Close" at bounding box center [380, 284] width 48 height 14
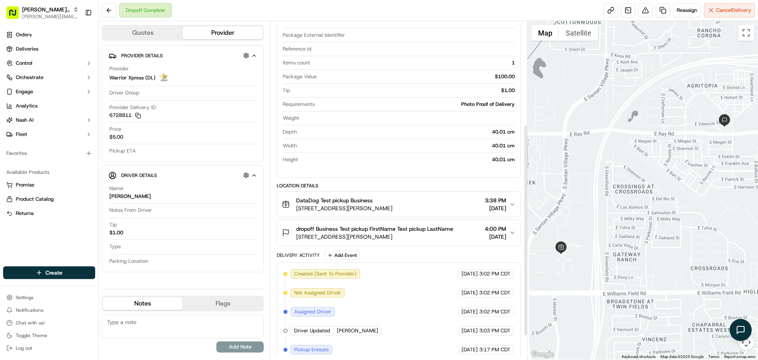
scroll to position [86, 0]
